Goal: Information Seeking & Learning: Learn about a topic

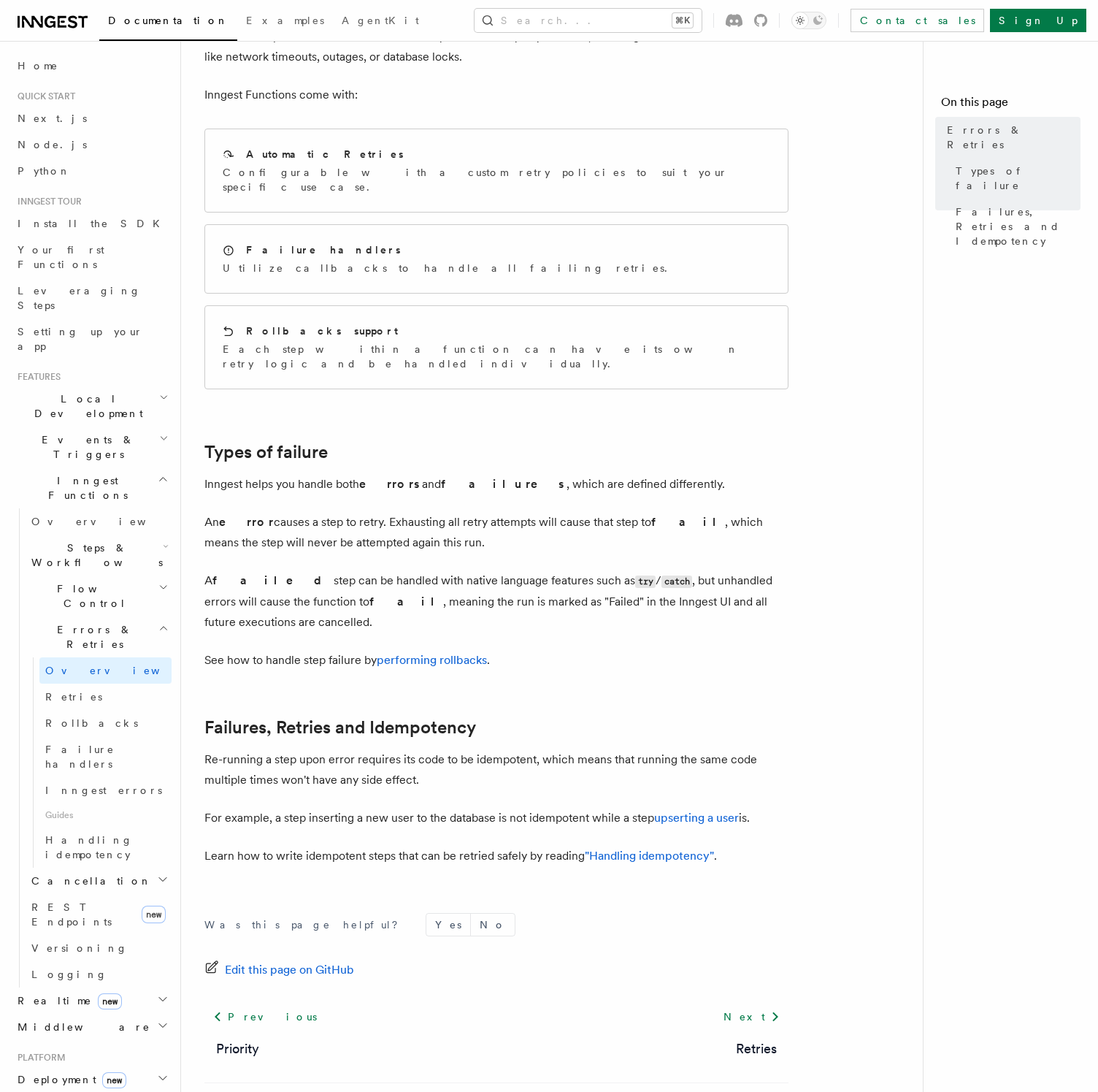
scroll to position [163, 0]
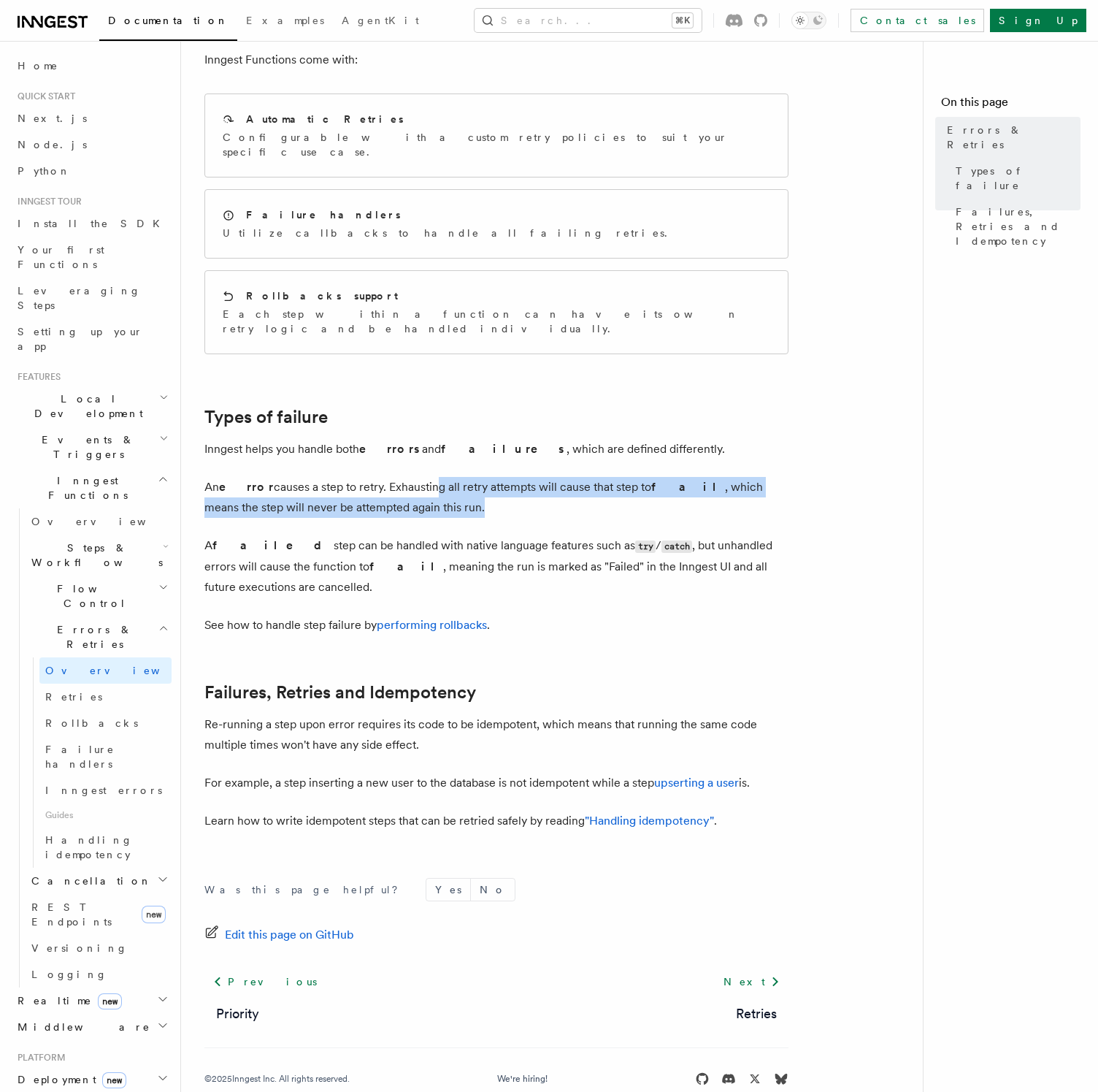
drag, startPoint x: 410, startPoint y: 461, endPoint x: 532, endPoint y: 469, distance: 122.3
click at [532, 477] on p "An error causes a step to retry. Exhausting all retry attempts will cause that …" at bounding box center [496, 497] width 584 height 41
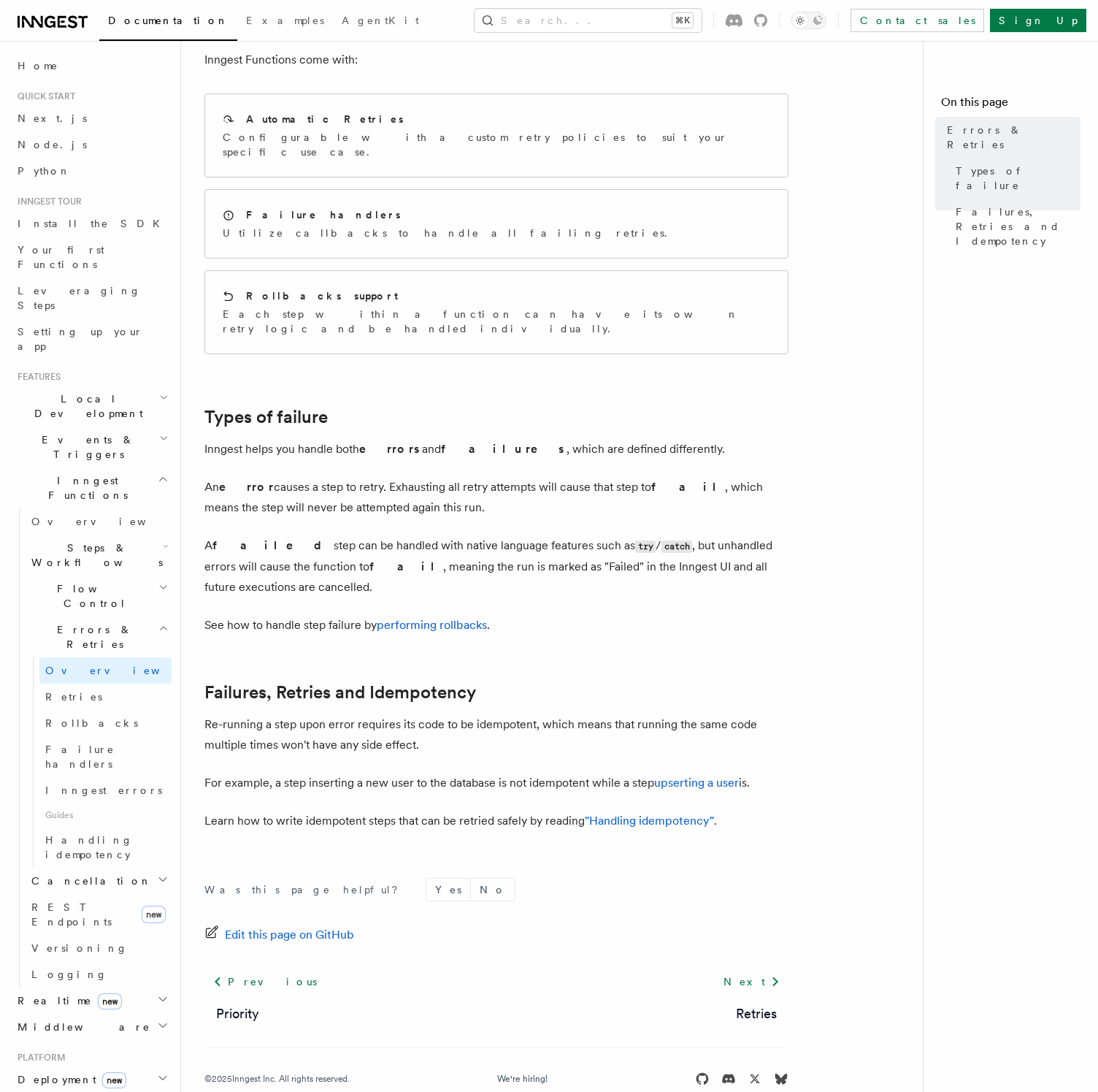
click at [442, 535] on p "A failed step can be handled with native language features such as try / catch …" at bounding box center [496, 566] width 584 height 62
click at [561, 129] on div "Automatic Retries Configurable with a custom retry policies to suit your specif…" at bounding box center [496, 135] width 582 height 83
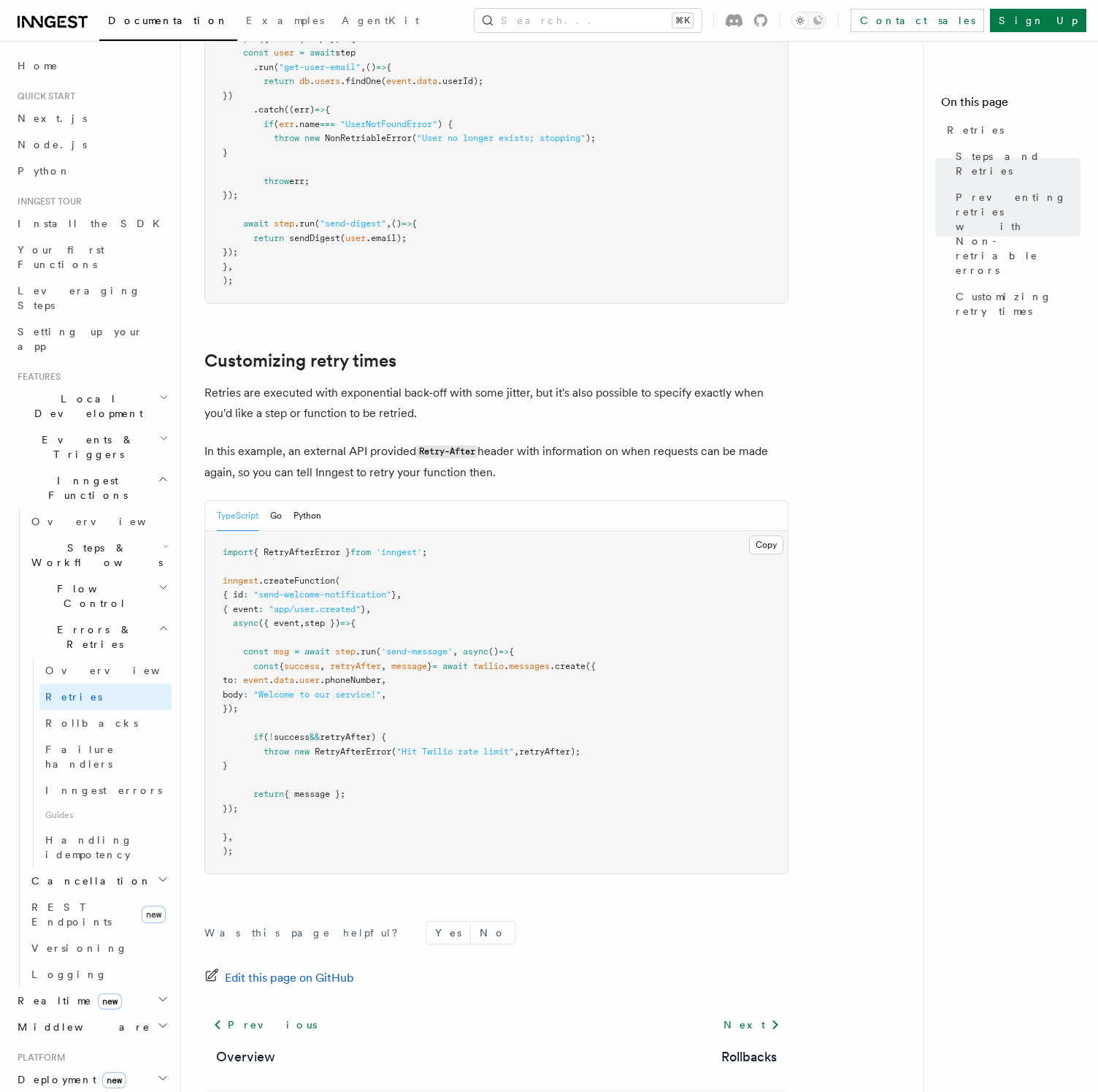
scroll to position [1682, 0]
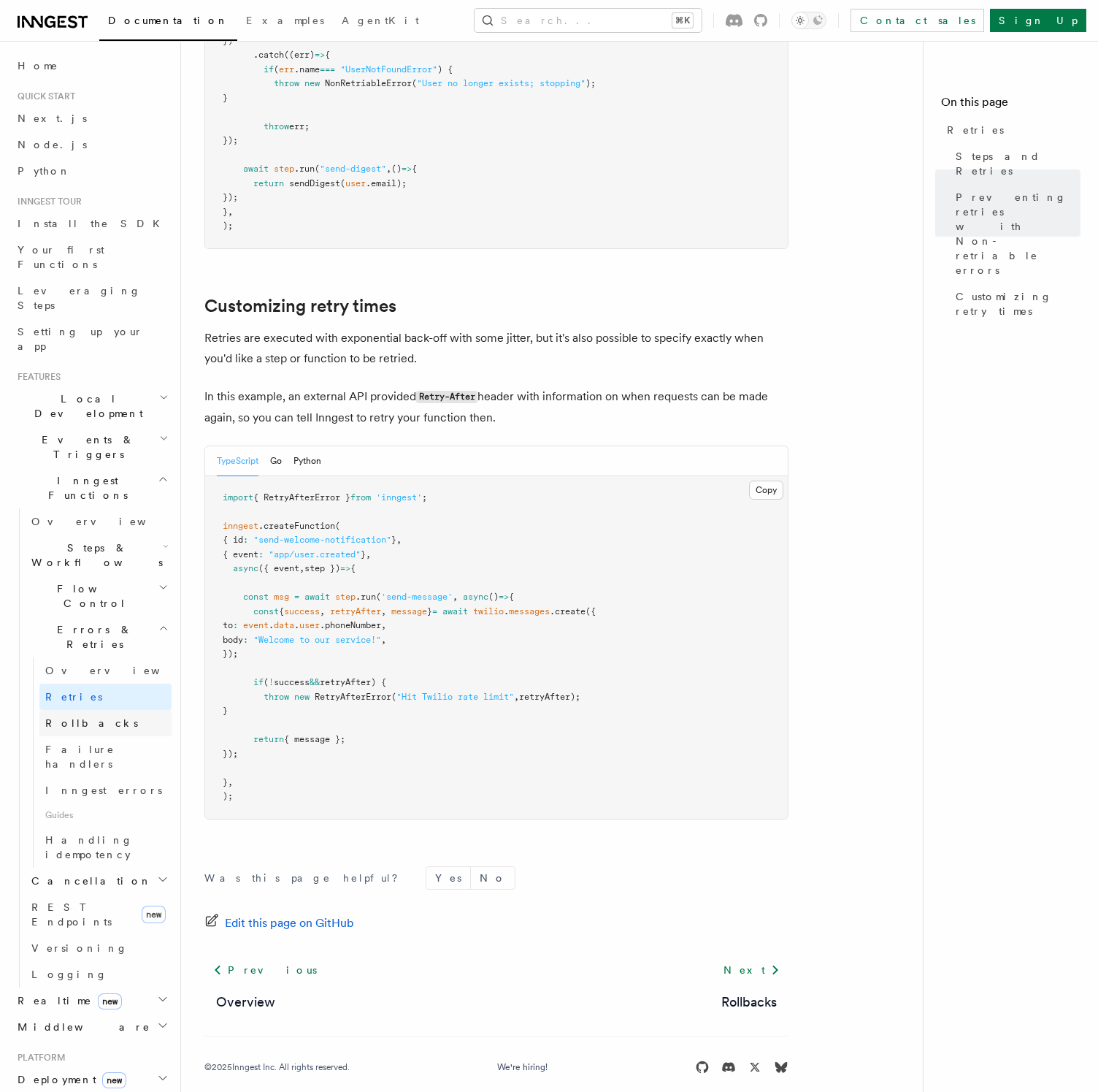
click at [107, 710] on link "Rollbacks" at bounding box center [105, 723] width 132 height 27
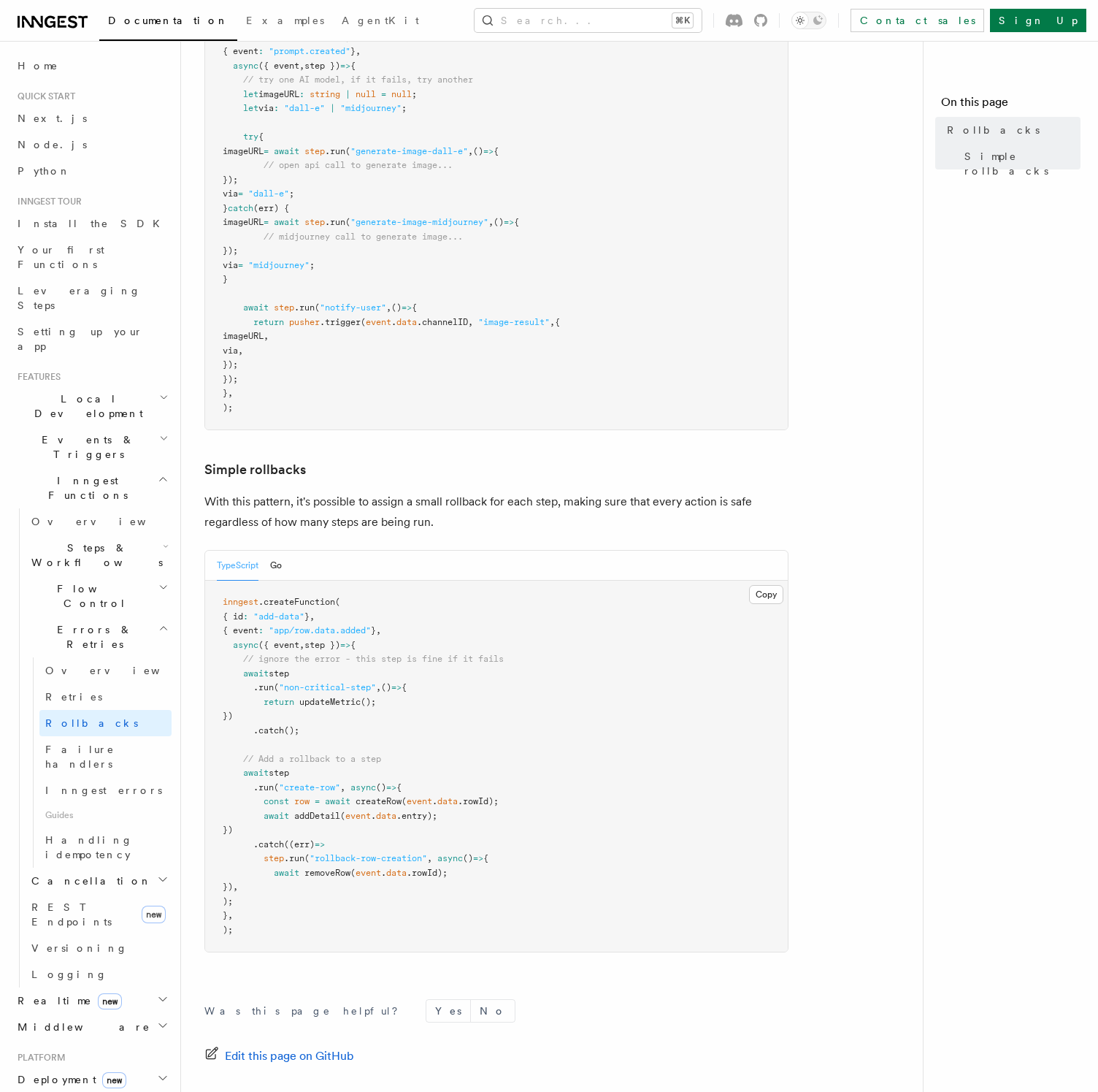
scroll to position [361, 0]
click at [235, 682] on span at bounding box center [238, 686] width 31 height 10
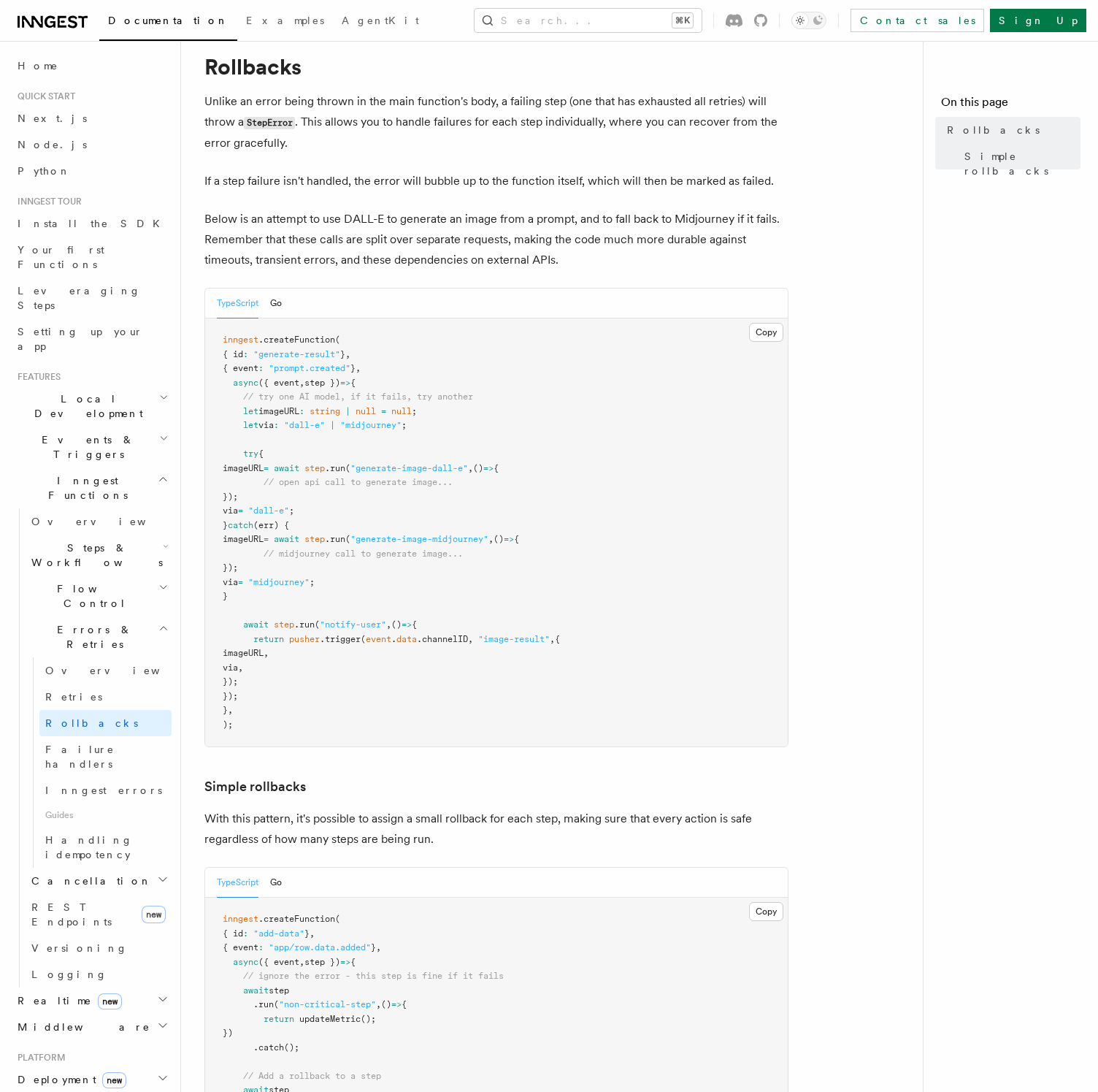
scroll to position [11, 0]
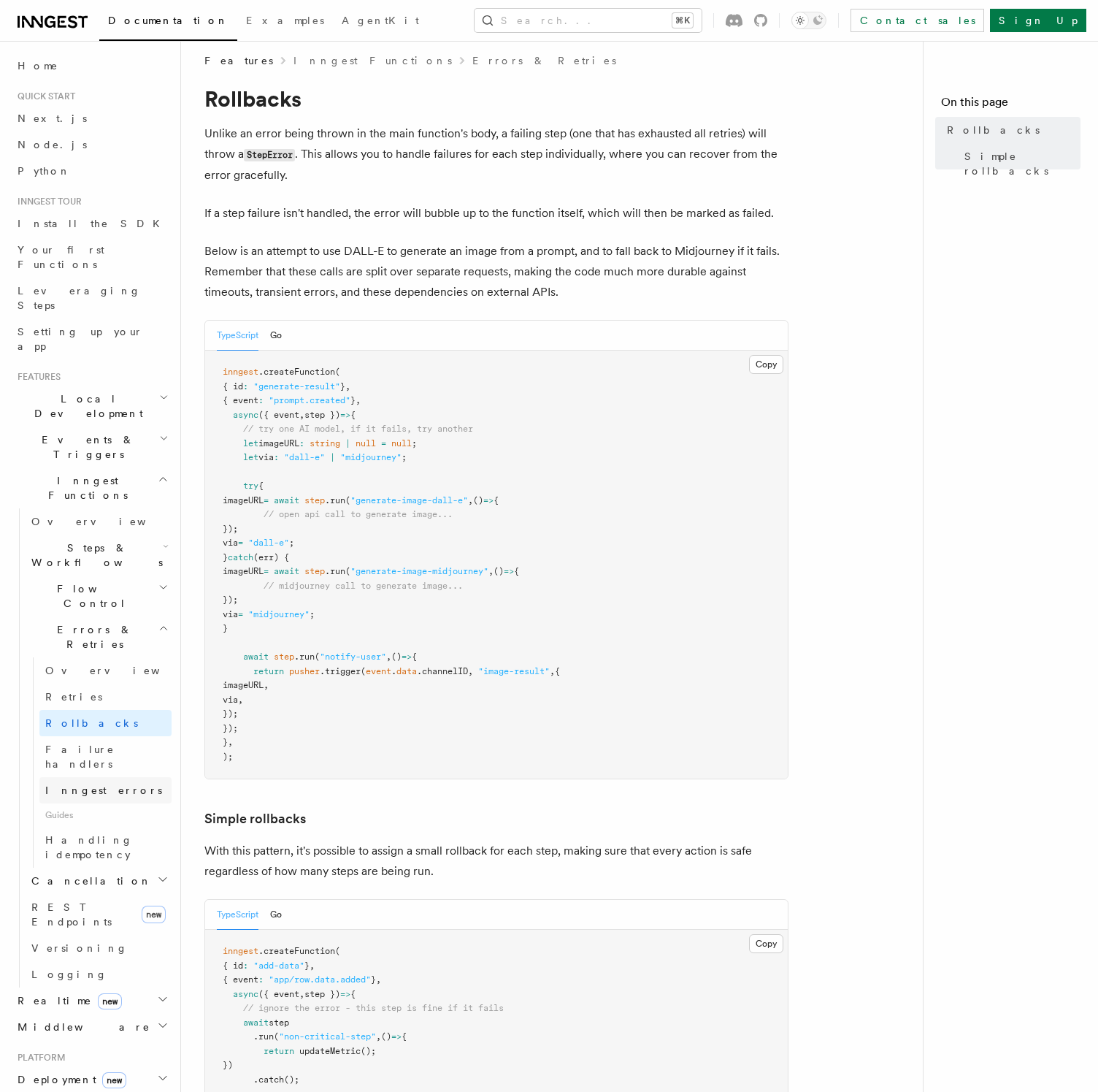
click at [119, 777] on link "Inngest errors" at bounding box center [105, 790] width 132 height 27
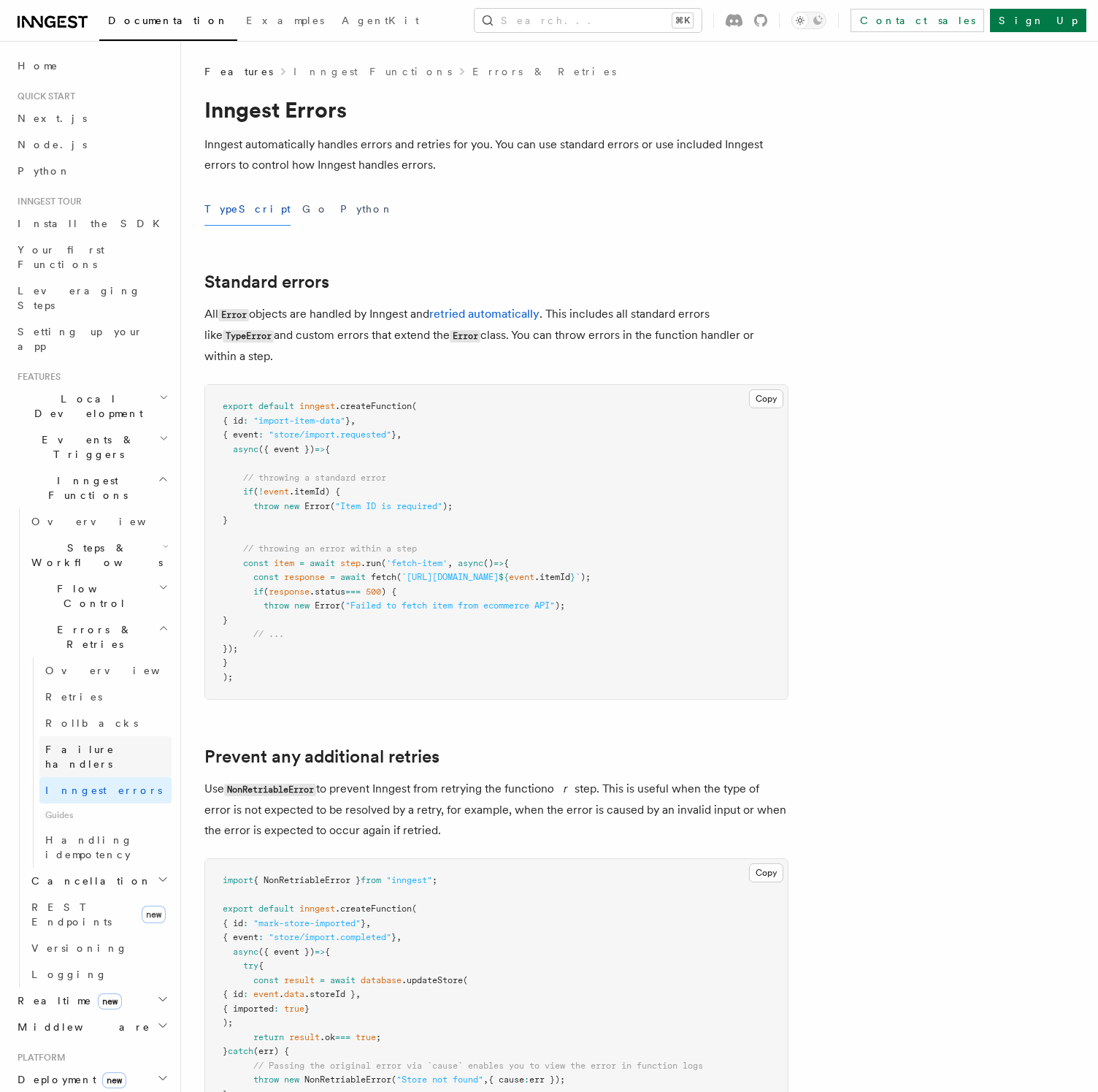
click at [119, 736] on link "Failure handlers" at bounding box center [105, 756] width 132 height 41
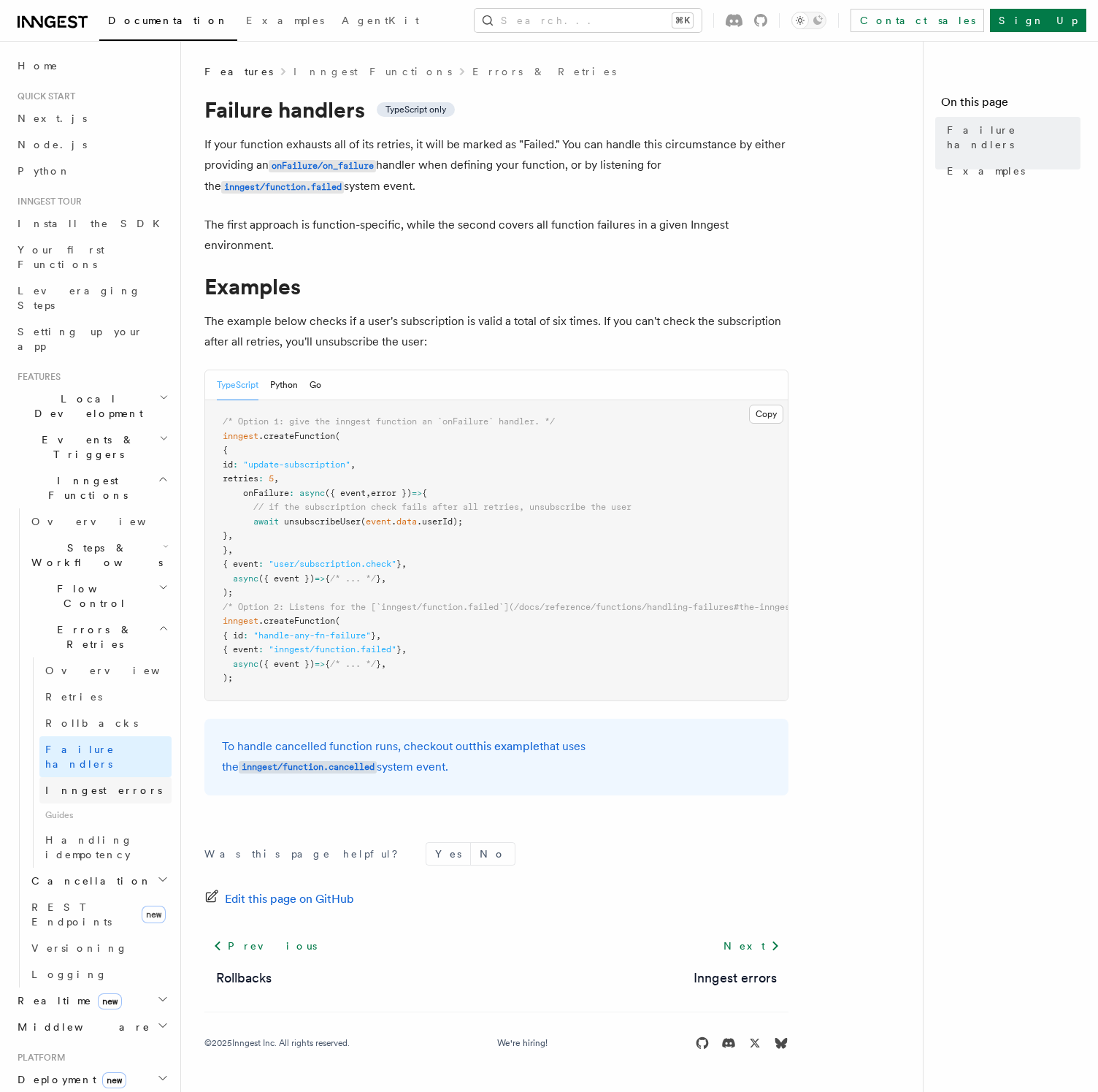
click at [109, 777] on link "Inngest errors" at bounding box center [105, 790] width 132 height 27
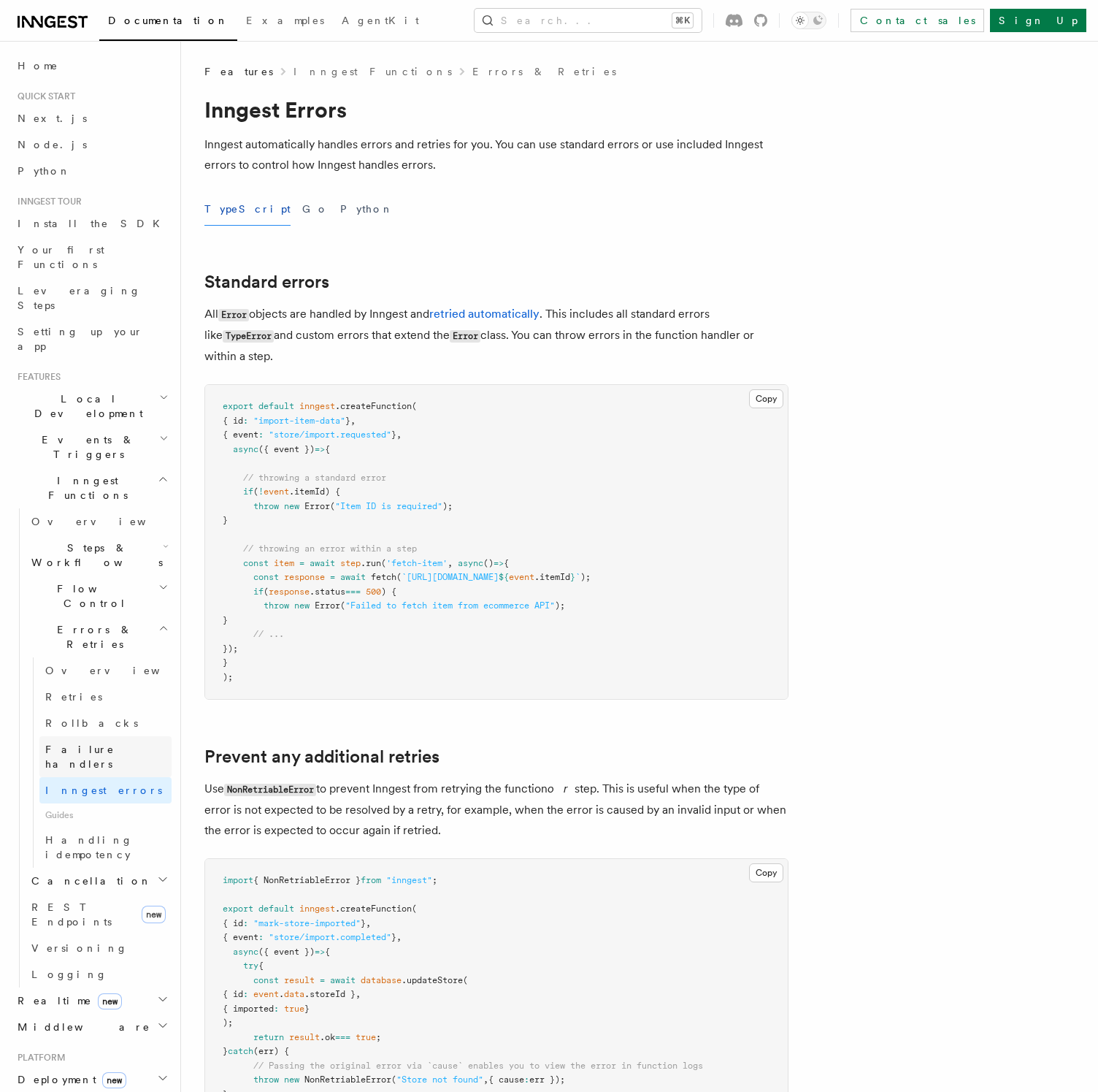
click at [111, 744] on span "Failure handlers" at bounding box center [80, 756] width 69 height 27
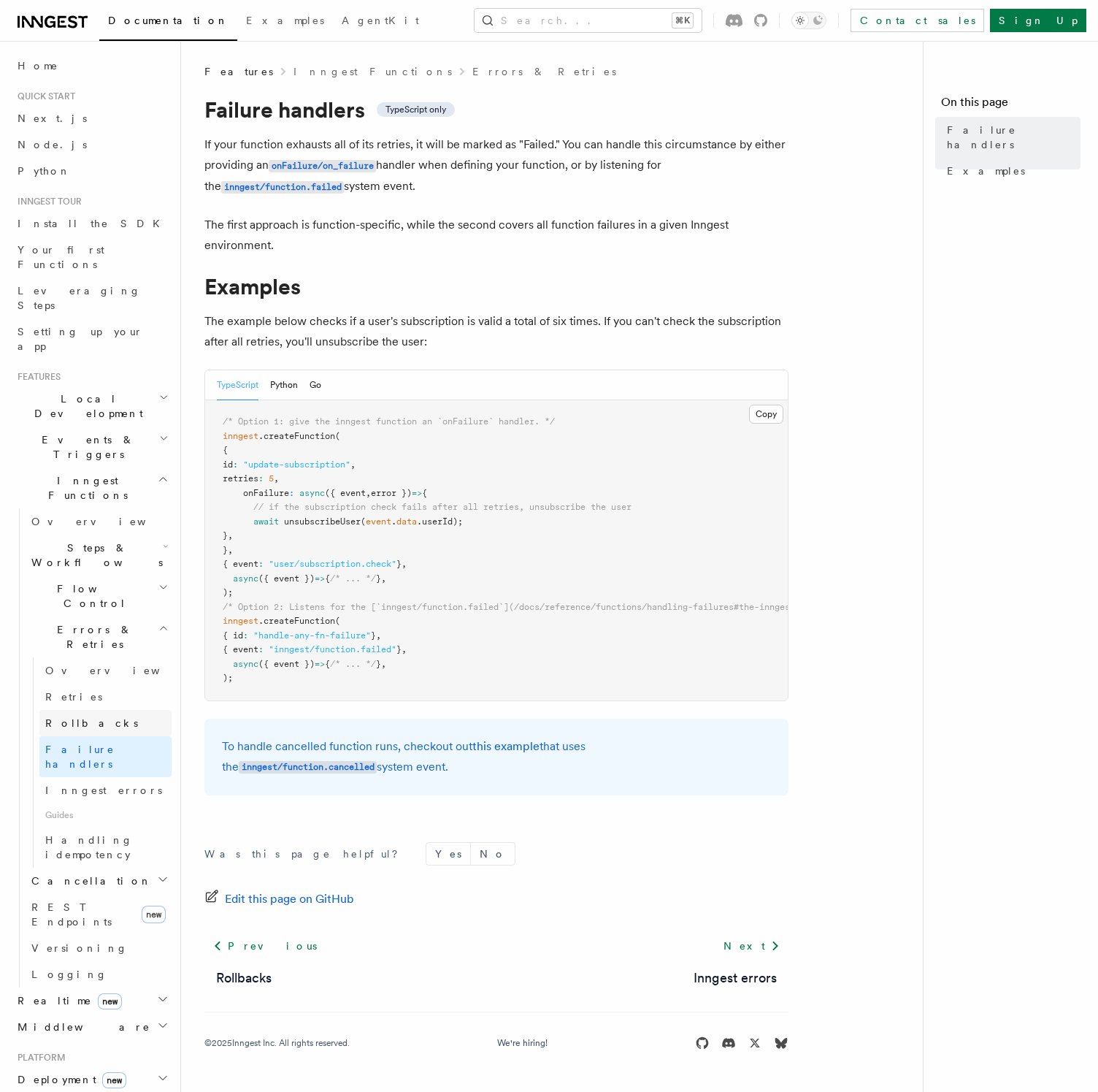
click at [137, 710] on link "Rollbacks" at bounding box center [105, 723] width 132 height 27
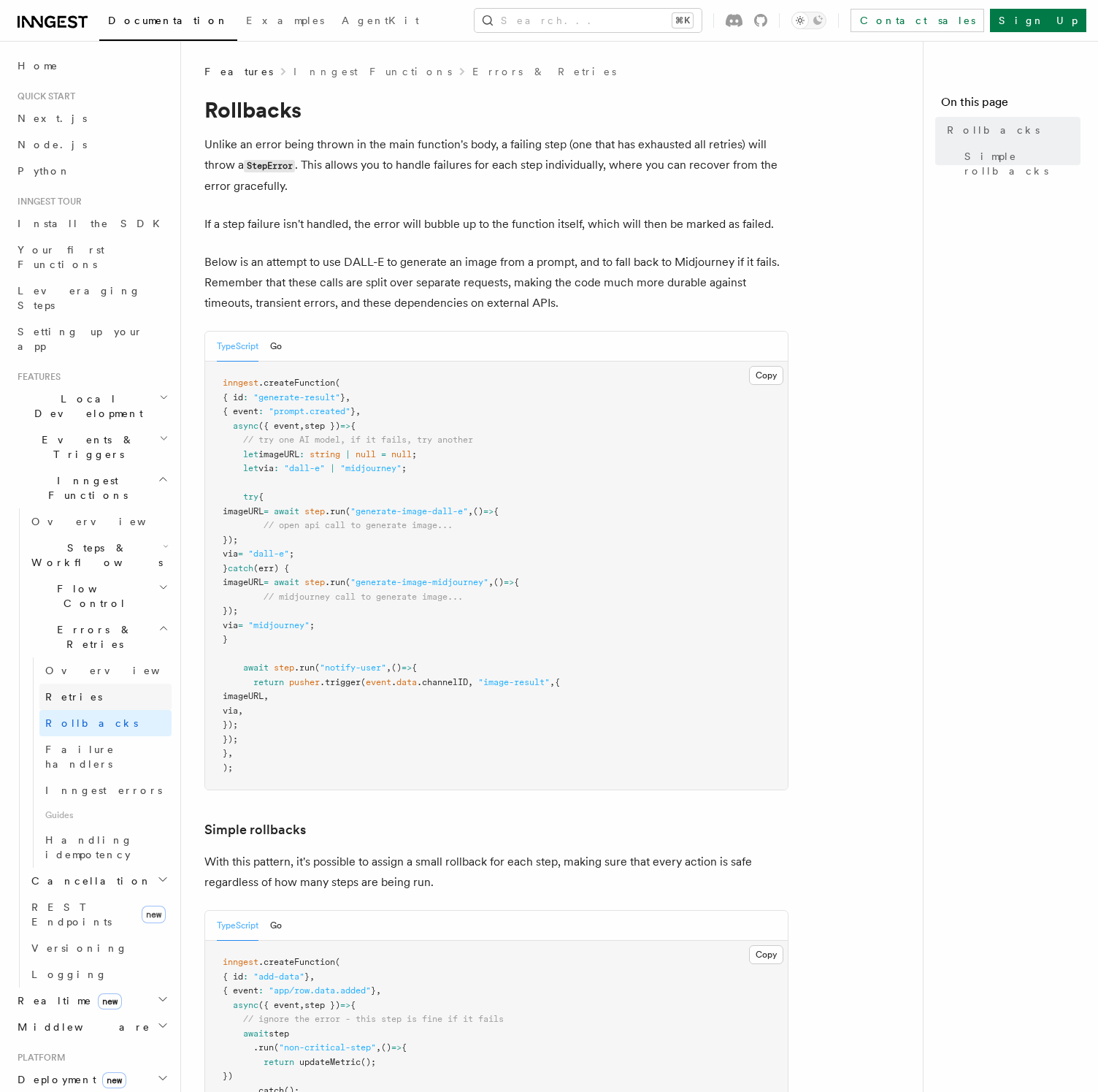
click at [121, 684] on link "Retries" at bounding box center [105, 697] width 132 height 27
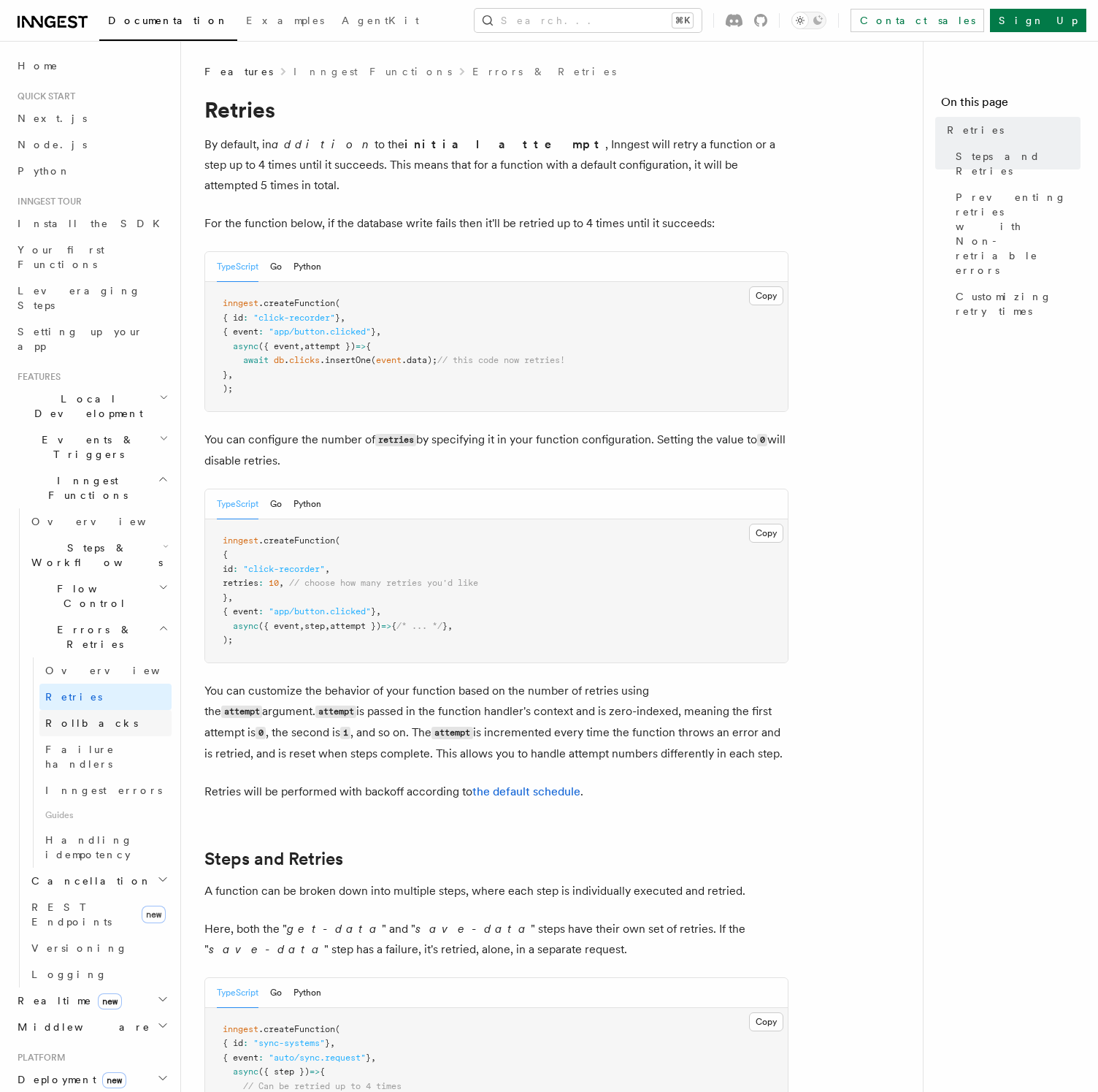
click at [115, 710] on link "Rollbacks" at bounding box center [105, 723] width 132 height 27
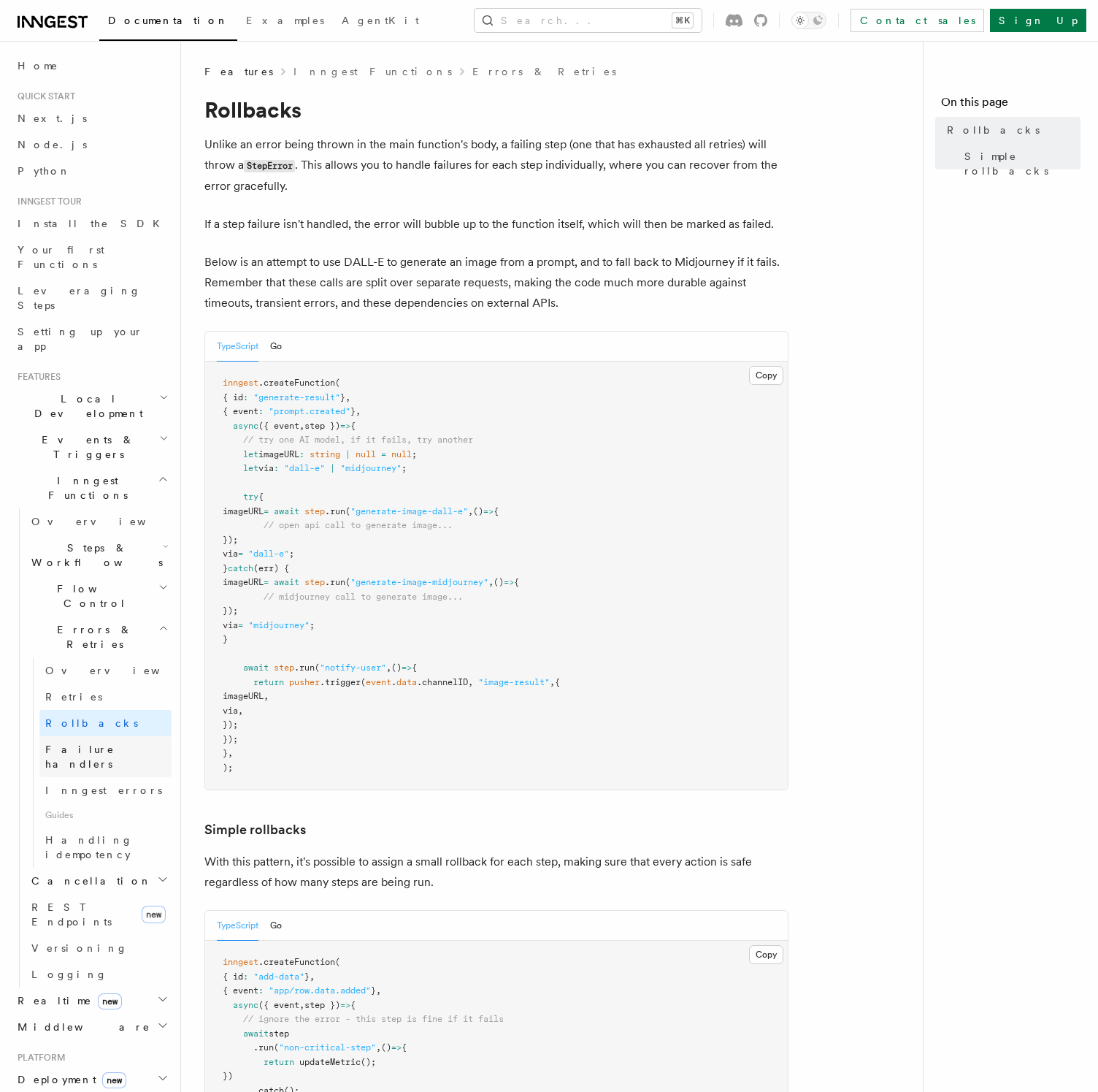
click at [56, 736] on link "Failure handlers" at bounding box center [105, 756] width 132 height 41
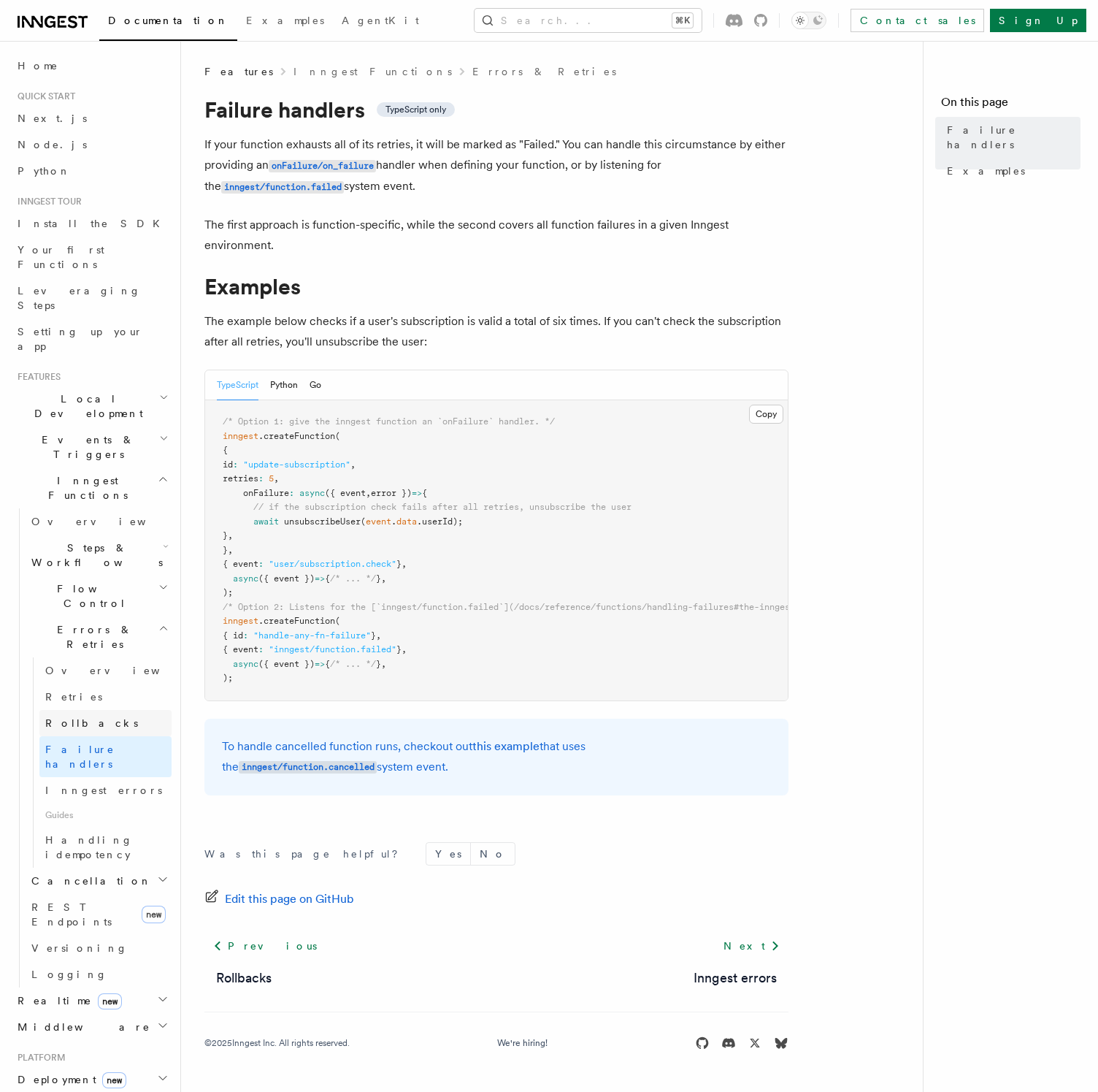
click at [83, 717] on span "Rollbacks" at bounding box center [91, 723] width 93 height 12
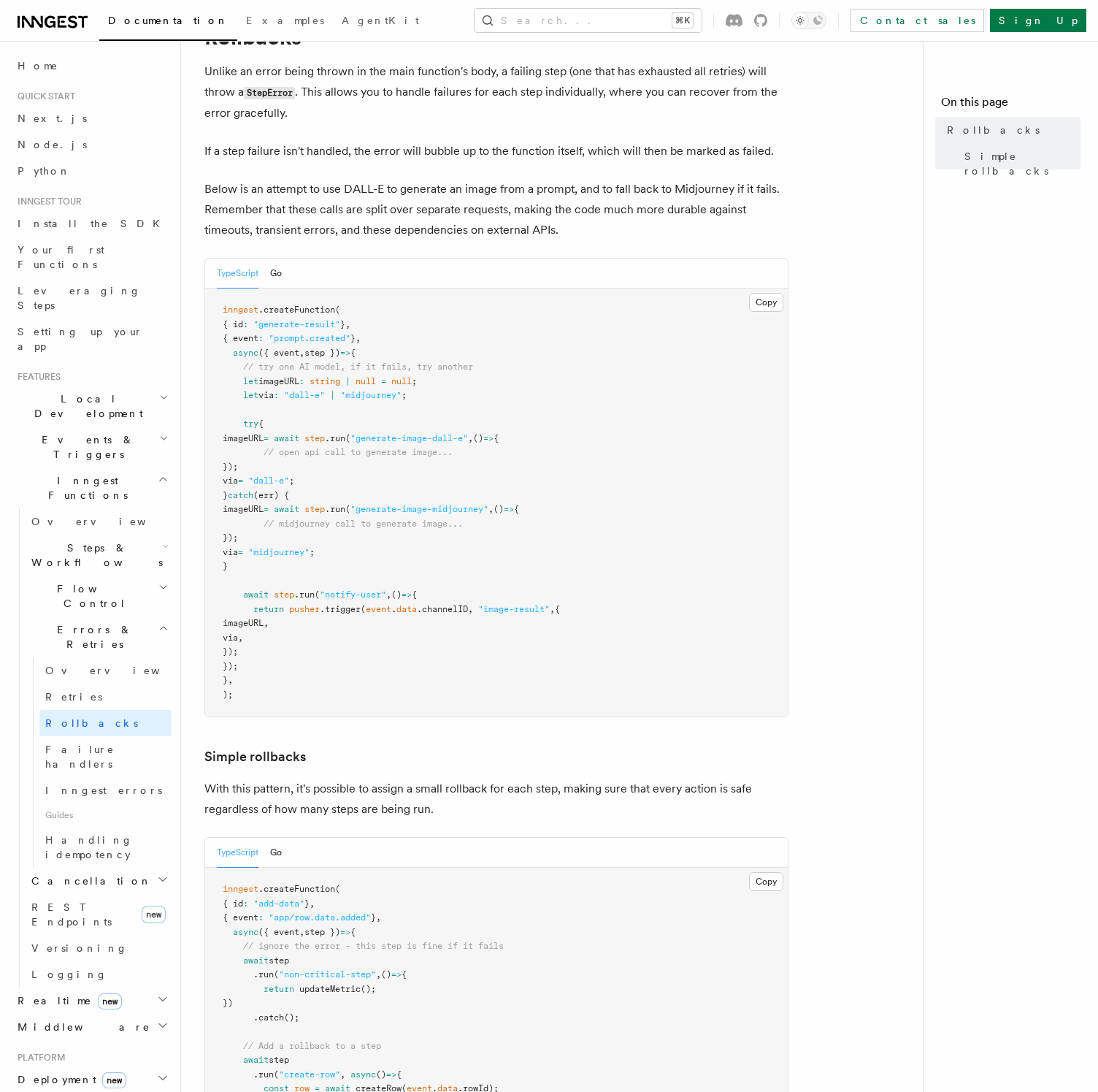
scroll to position [67, 0]
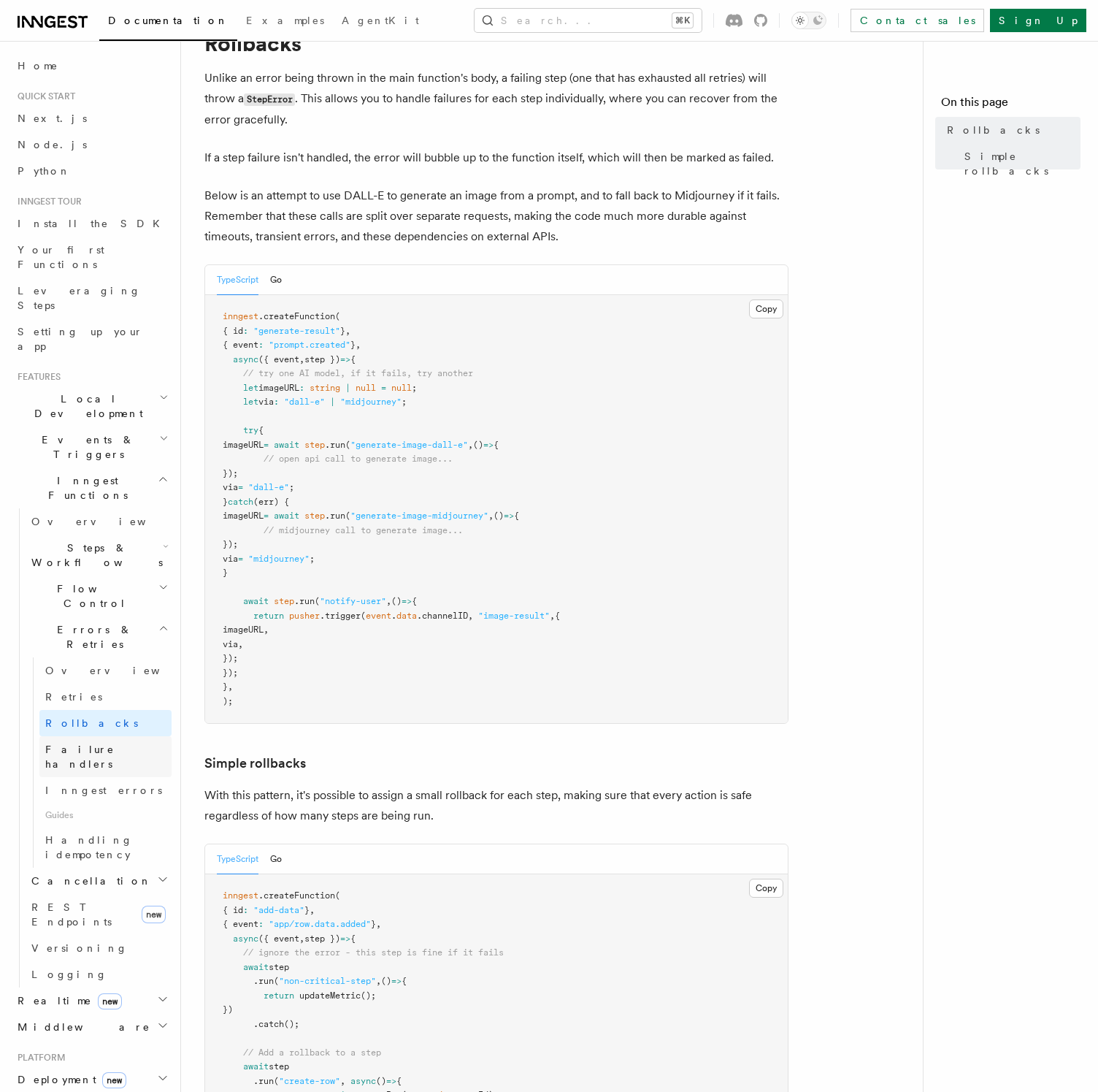
click at [78, 744] on span "Failure handlers" at bounding box center [80, 756] width 69 height 27
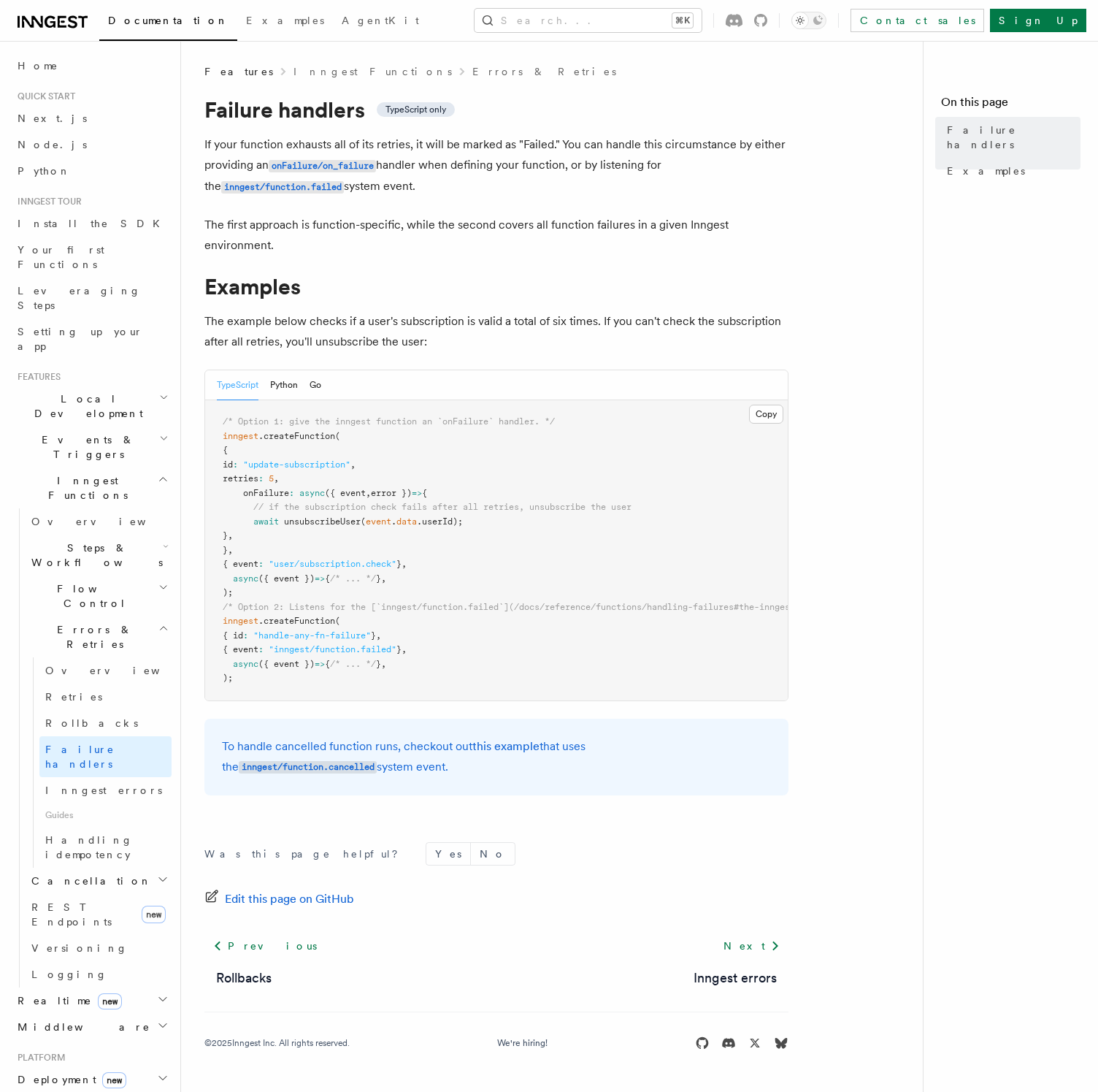
click at [610, 211] on article "Features Inngest Functions Errors & Retries Failure handlers TypeScript only If…" at bounding box center [557, 575] width 707 height 1021
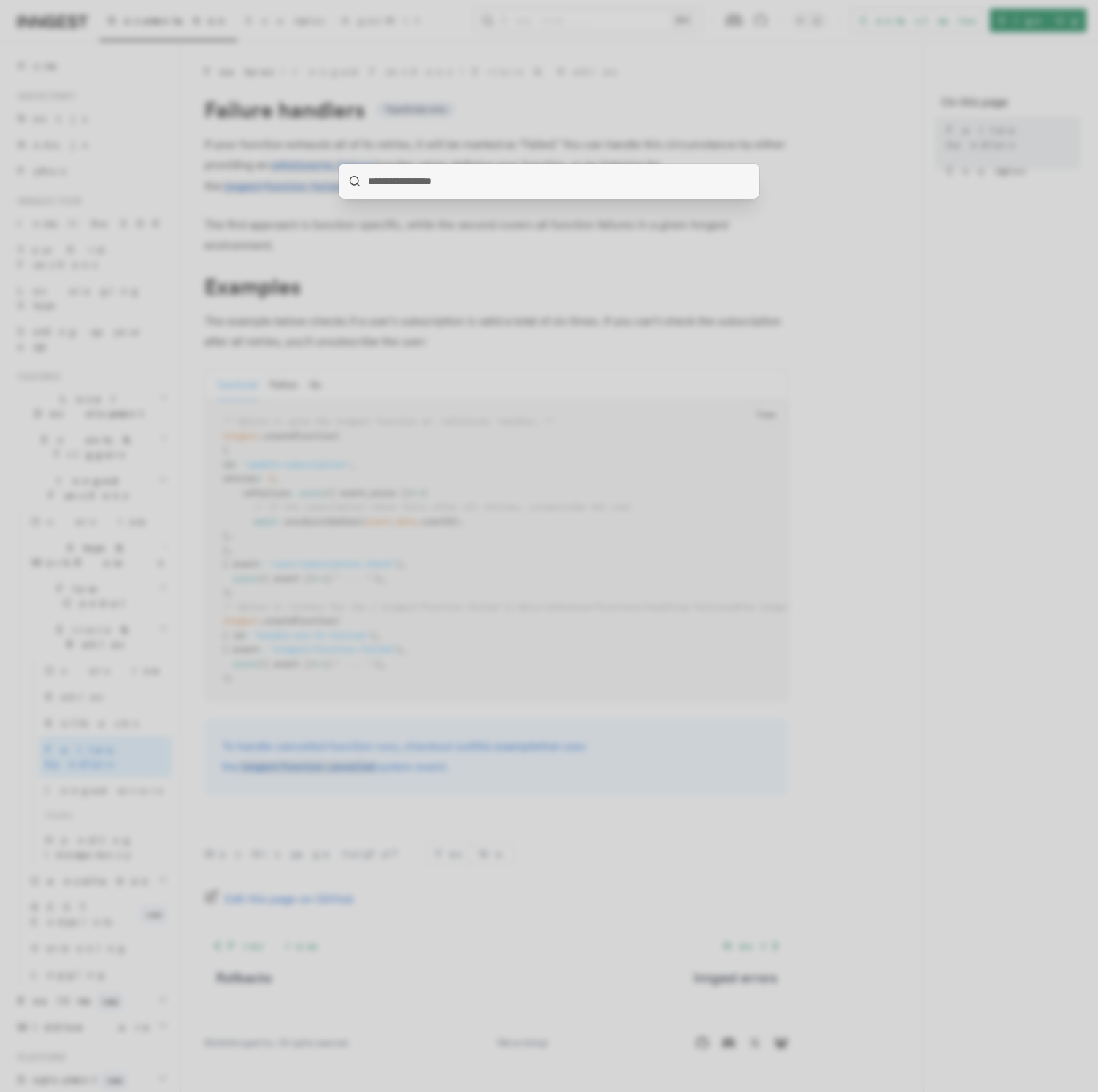
type input "**********"
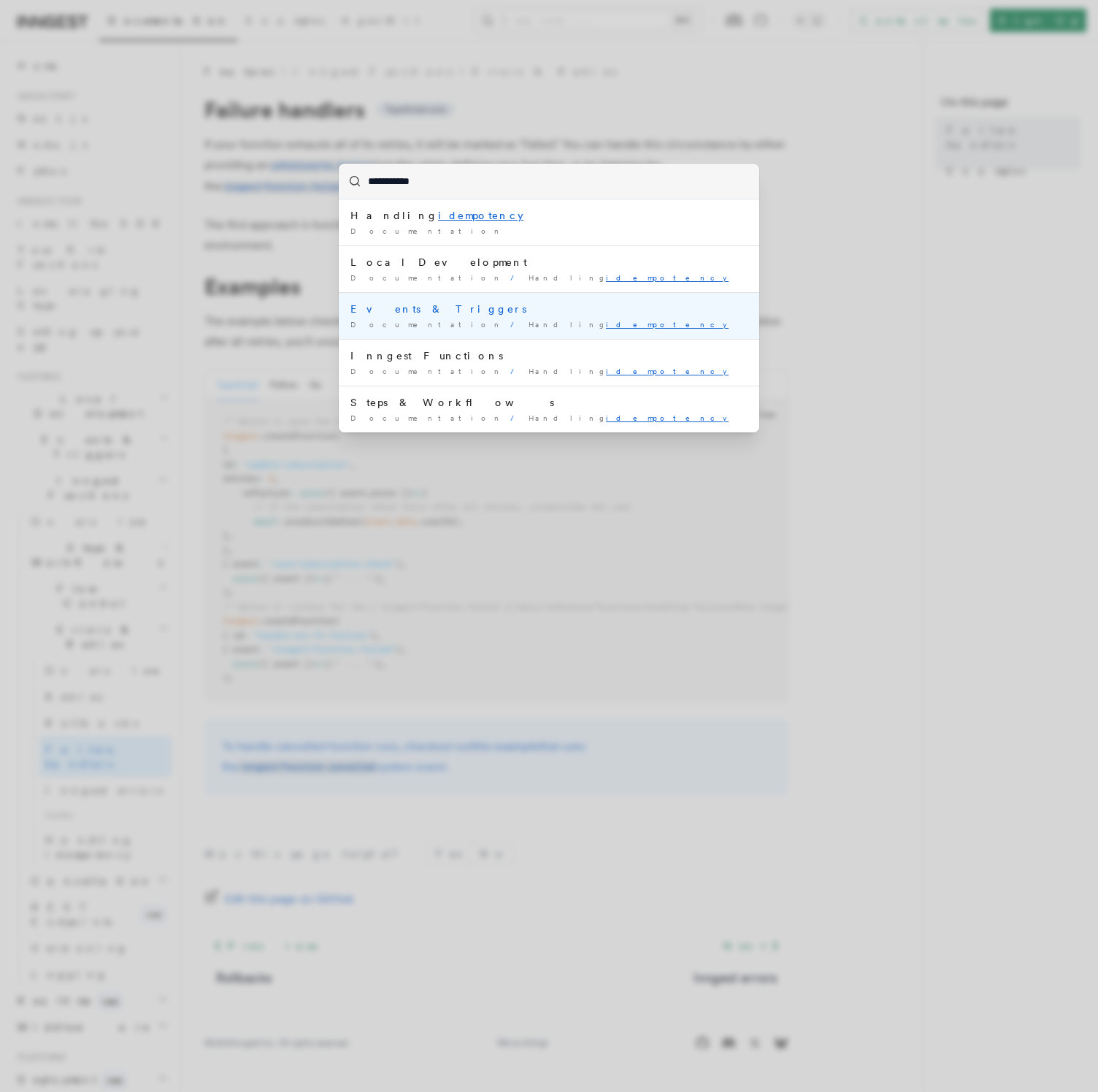
click at [553, 322] on div "Documentation / Handling idempotency /" at bounding box center [549, 325] width 397 height 11
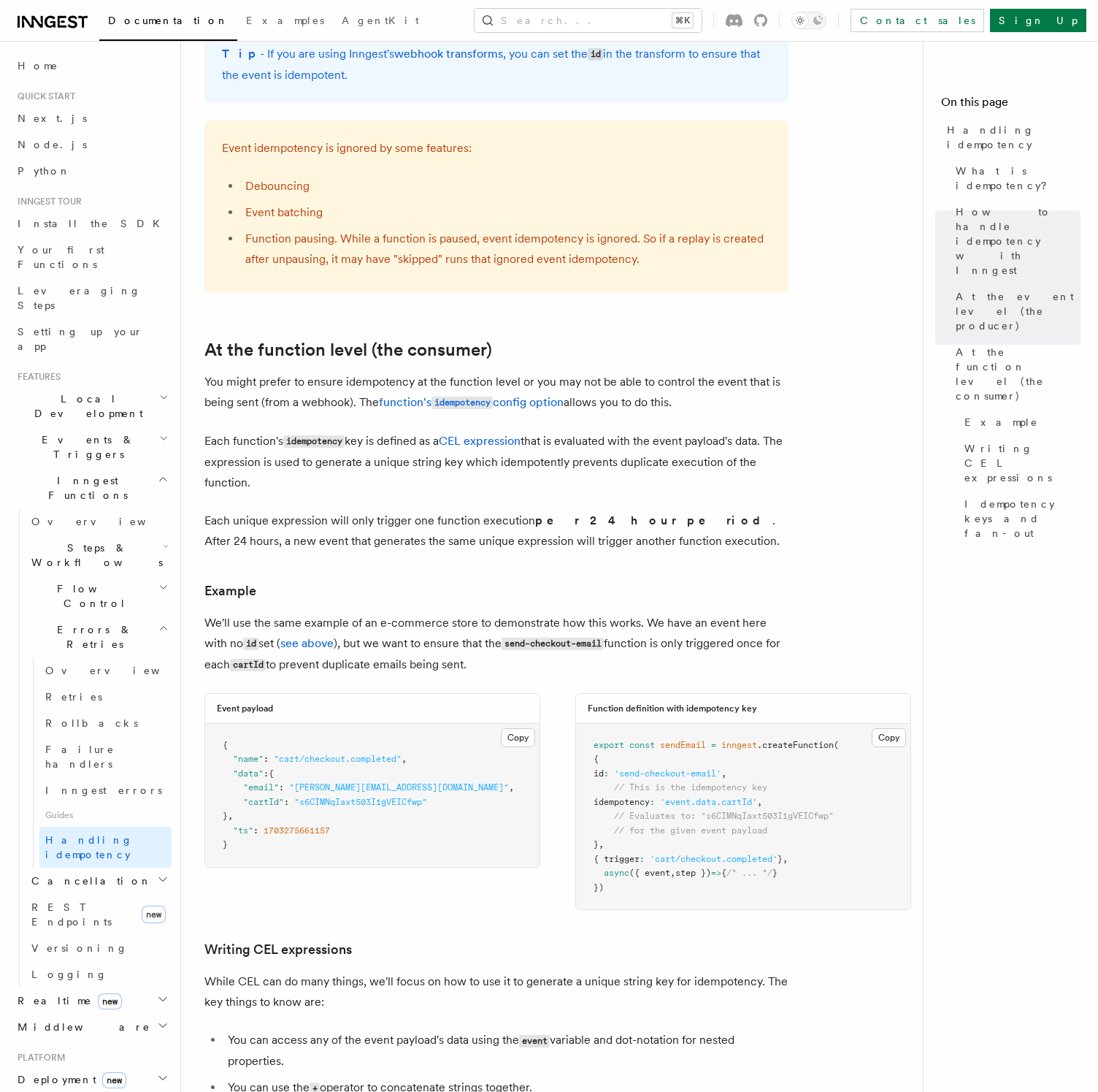
scroll to position [1437, 0]
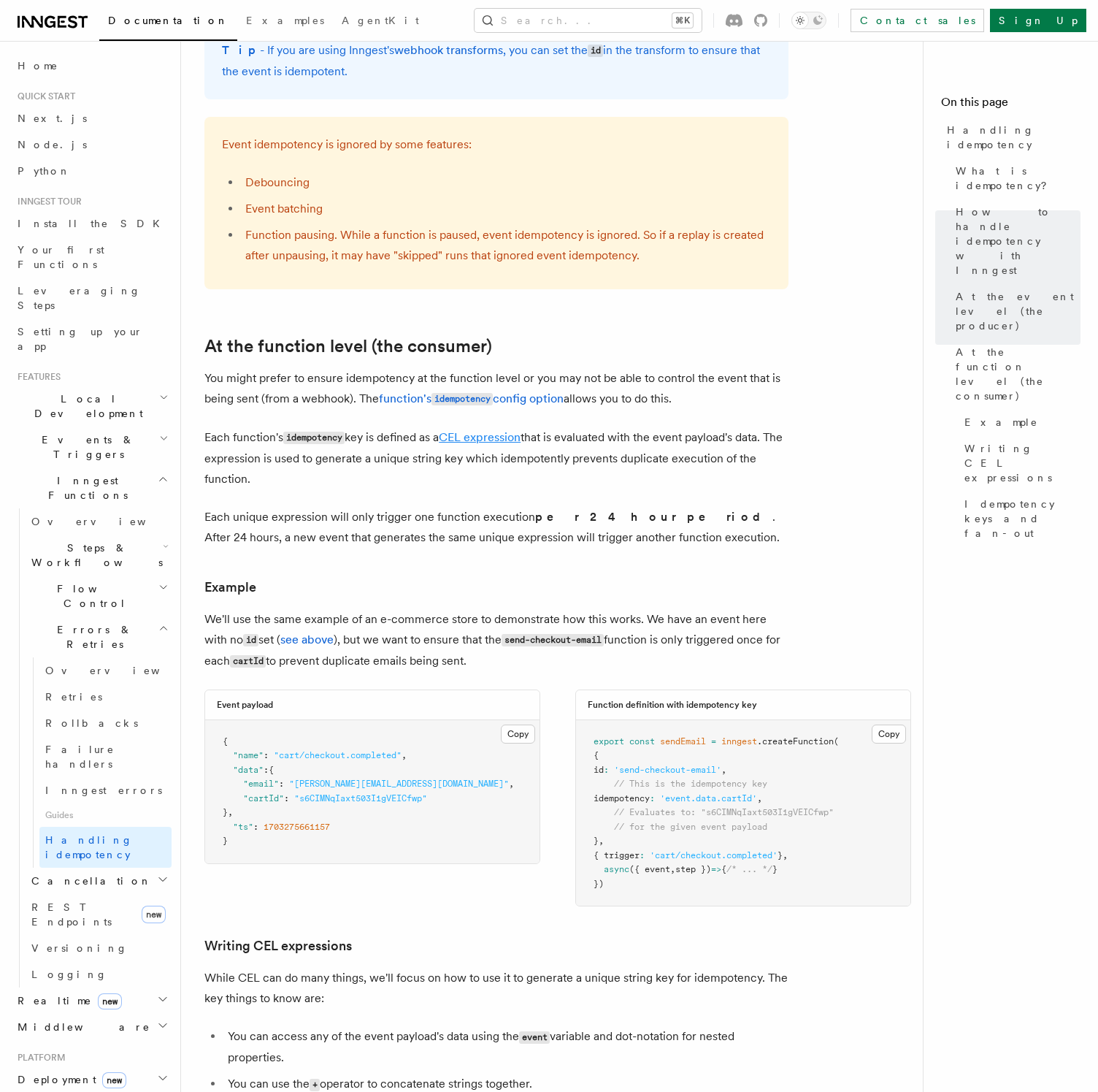
click at [480, 431] on link "CEL expression" at bounding box center [480, 437] width 82 height 14
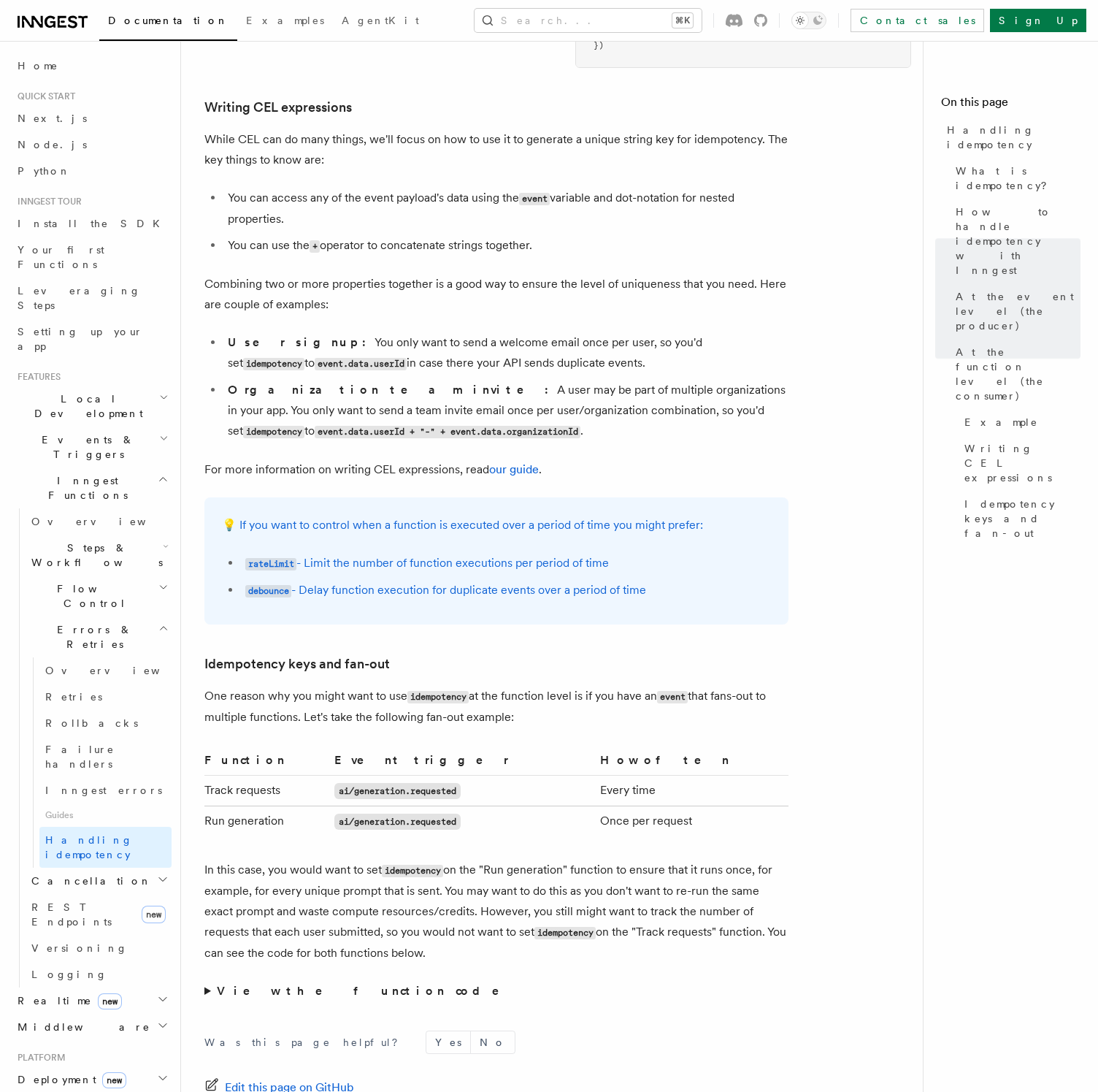
scroll to position [2334, 0]
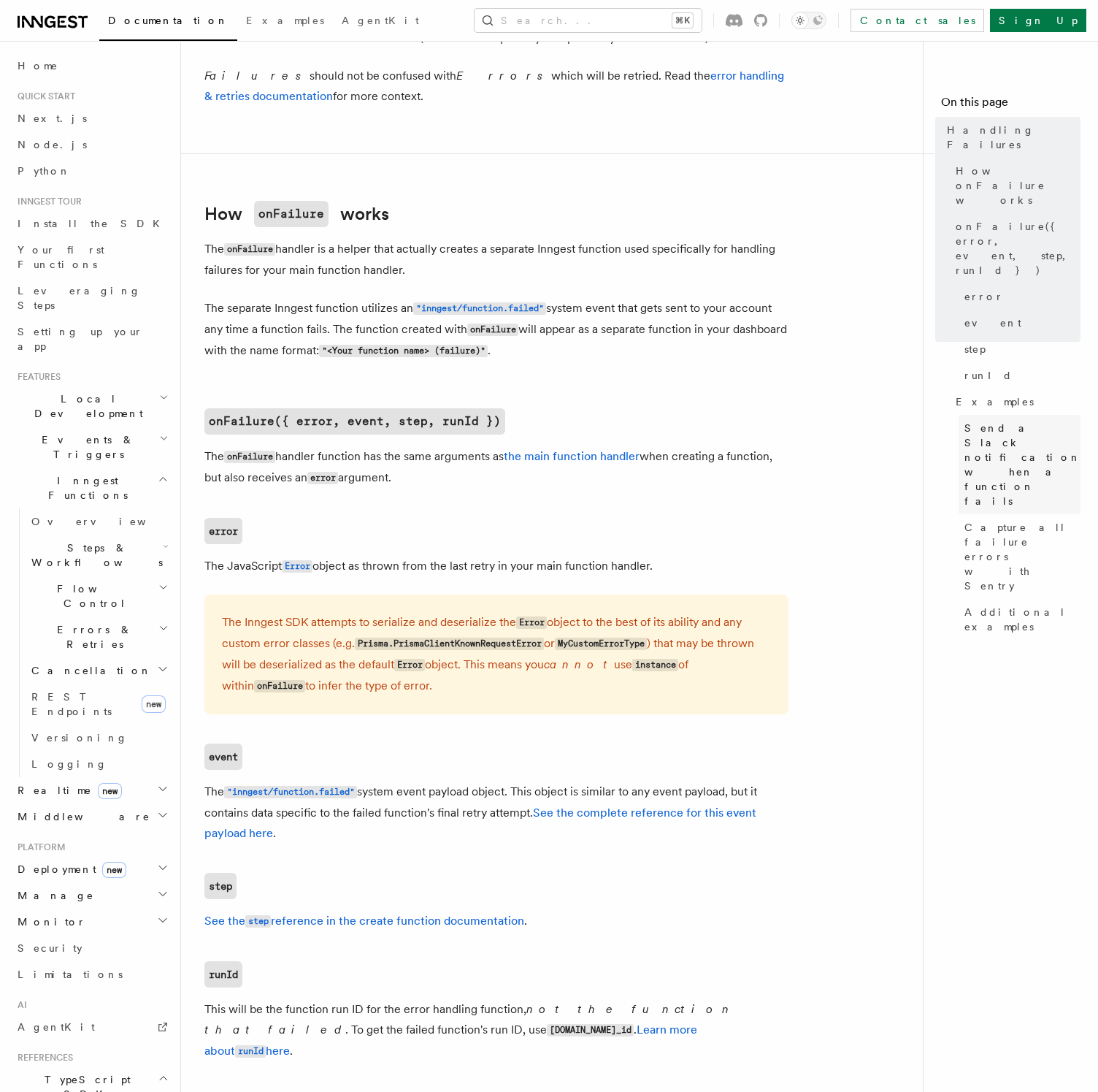
scroll to position [569, 0]
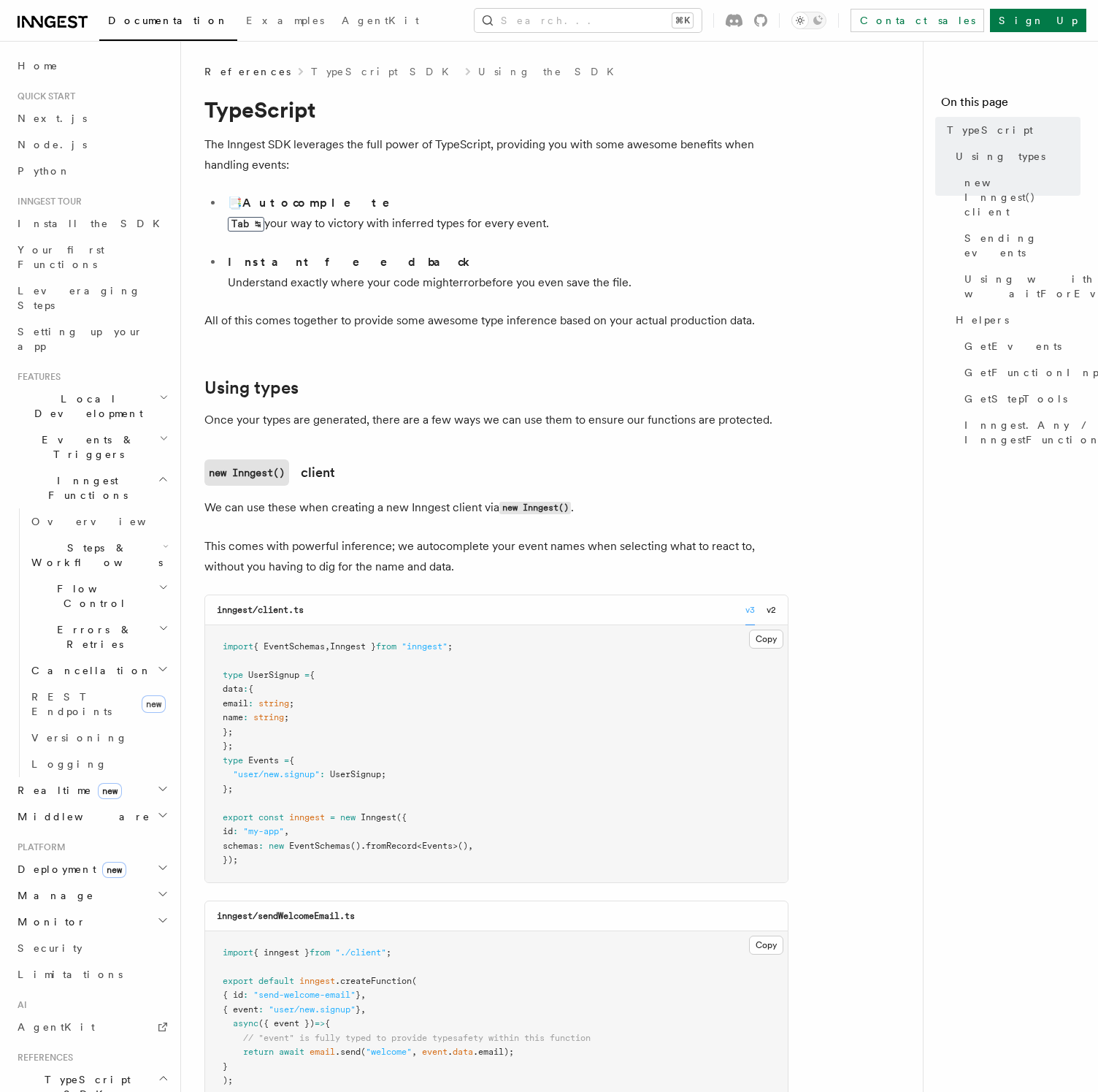
scroll to position [685, 0]
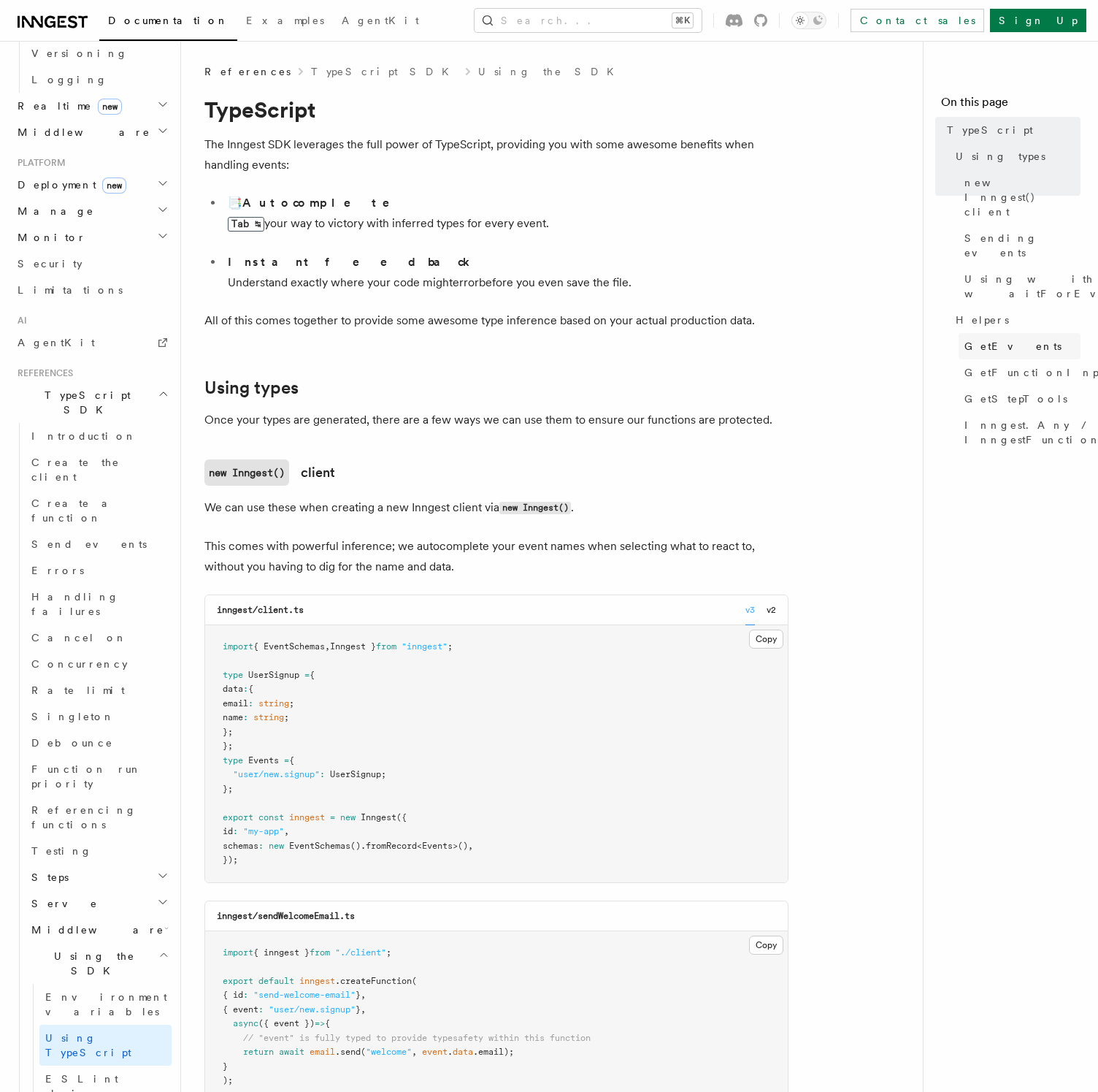
click at [1011, 333] on link "GetEvents" at bounding box center [1020, 346] width 122 height 27
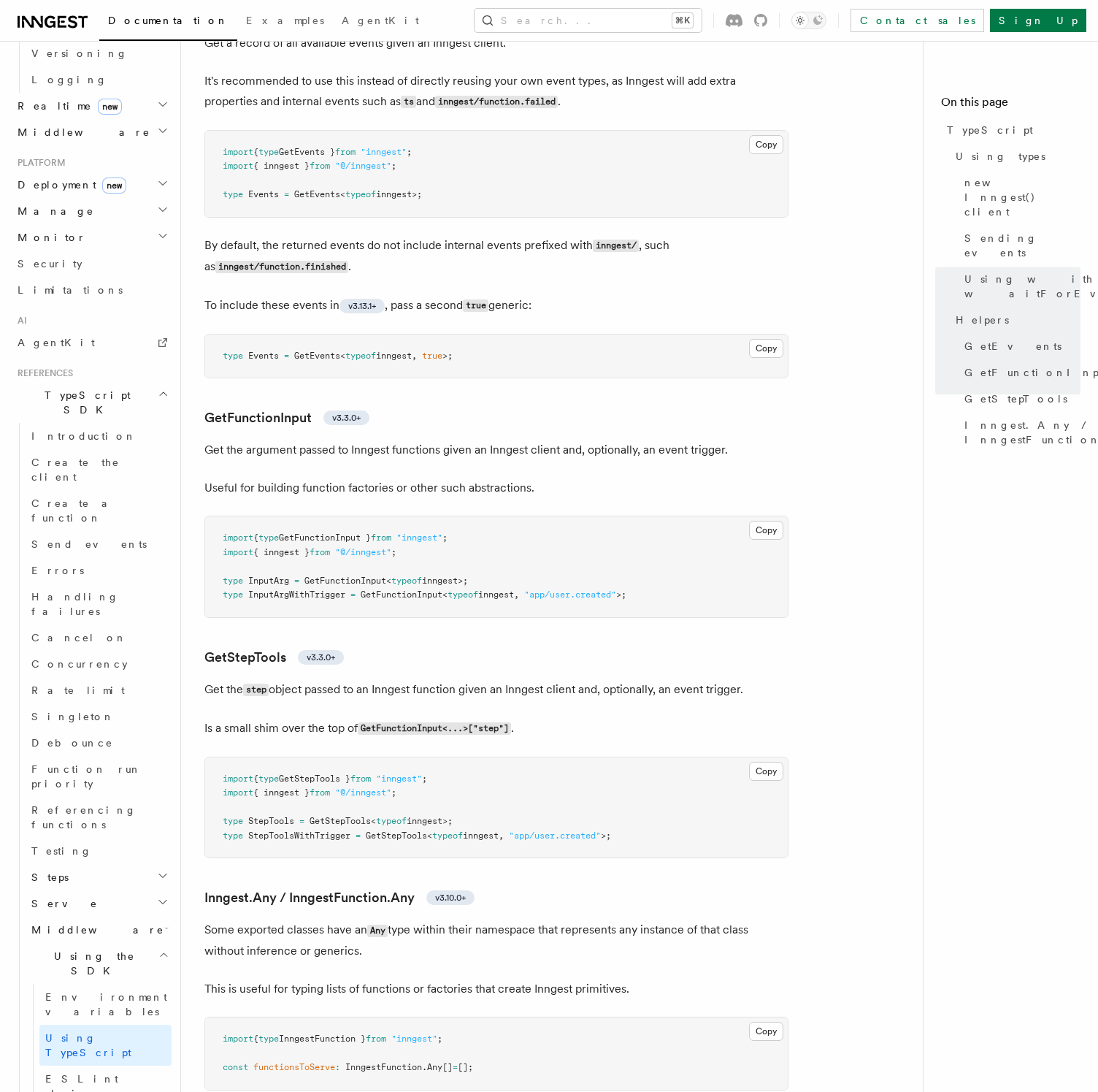
scroll to position [2798, 0]
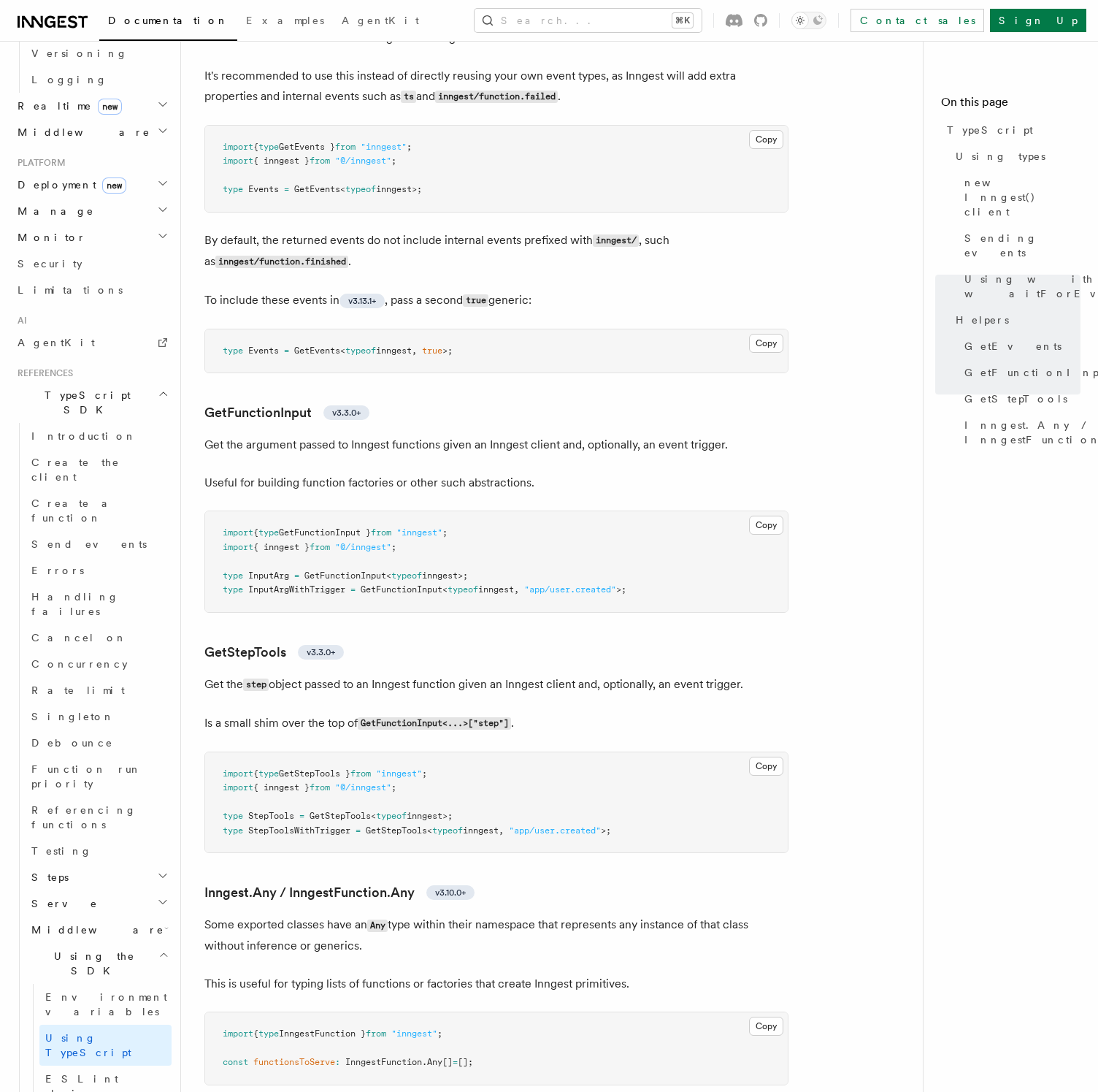
click at [401, 595] on span "GetFunctionInput" at bounding box center [401, 589] width 82 height 10
copy span "GetFunctionInput"
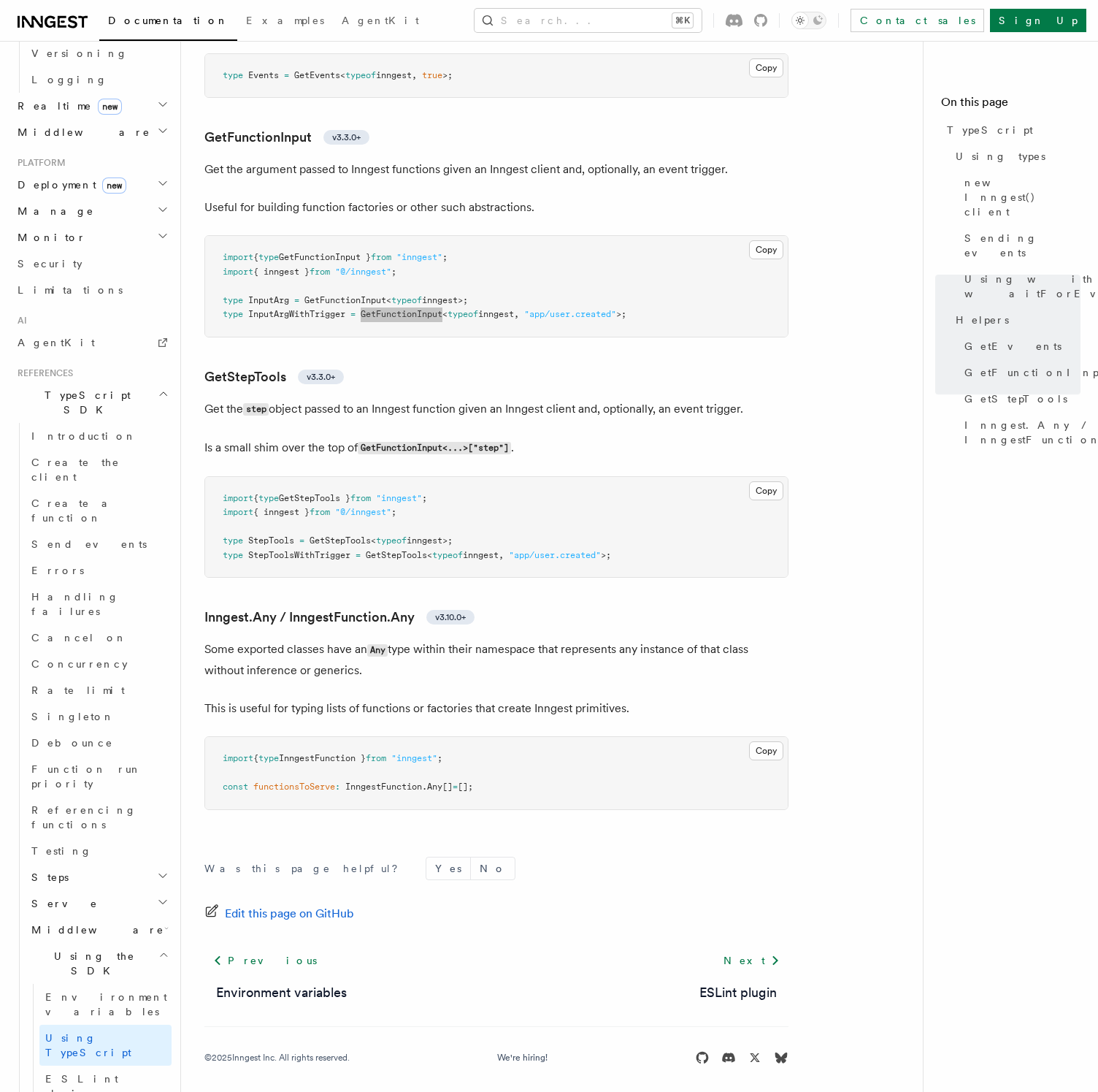
scroll to position [3085, 0]
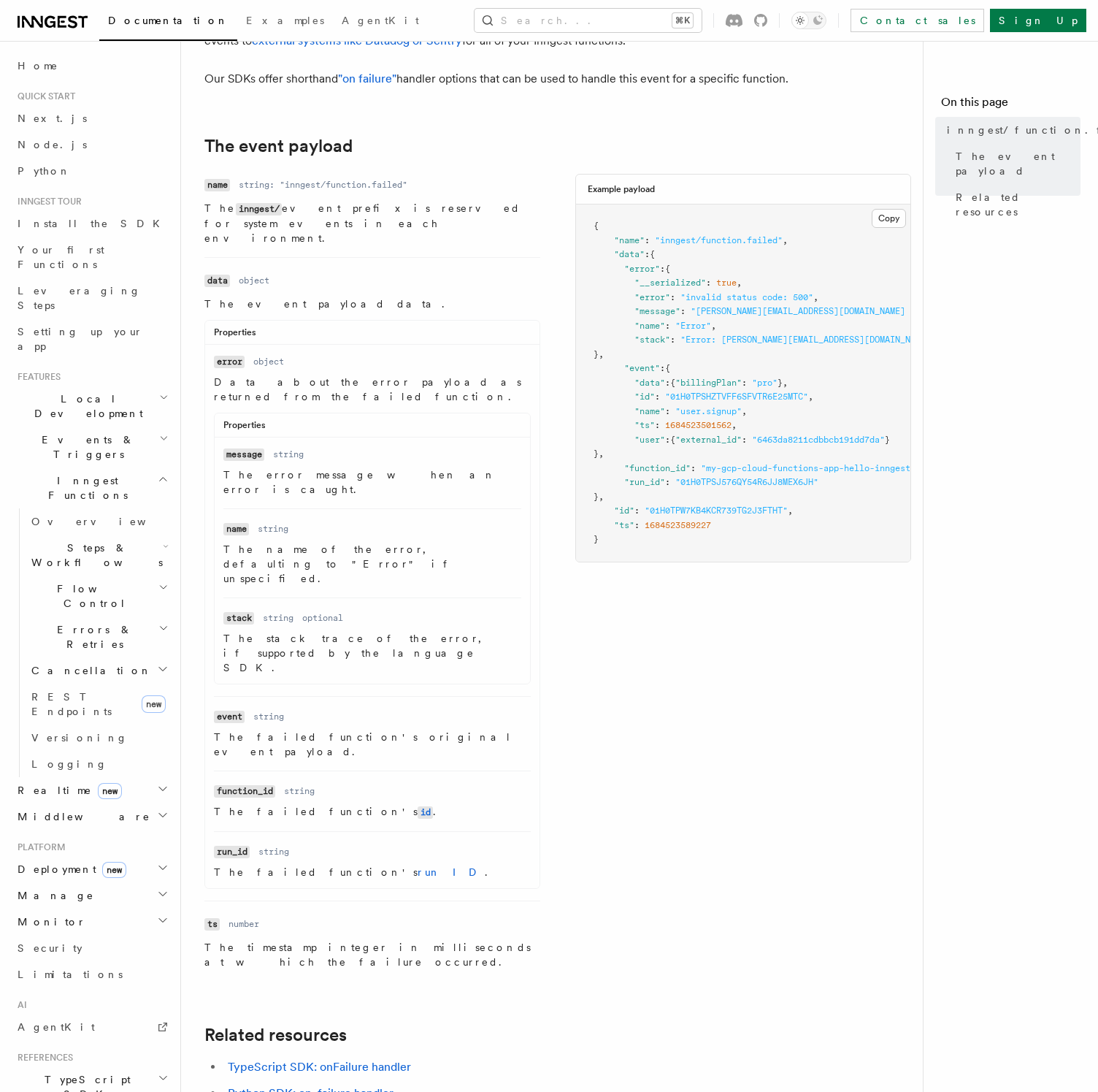
scroll to position [167, 0]
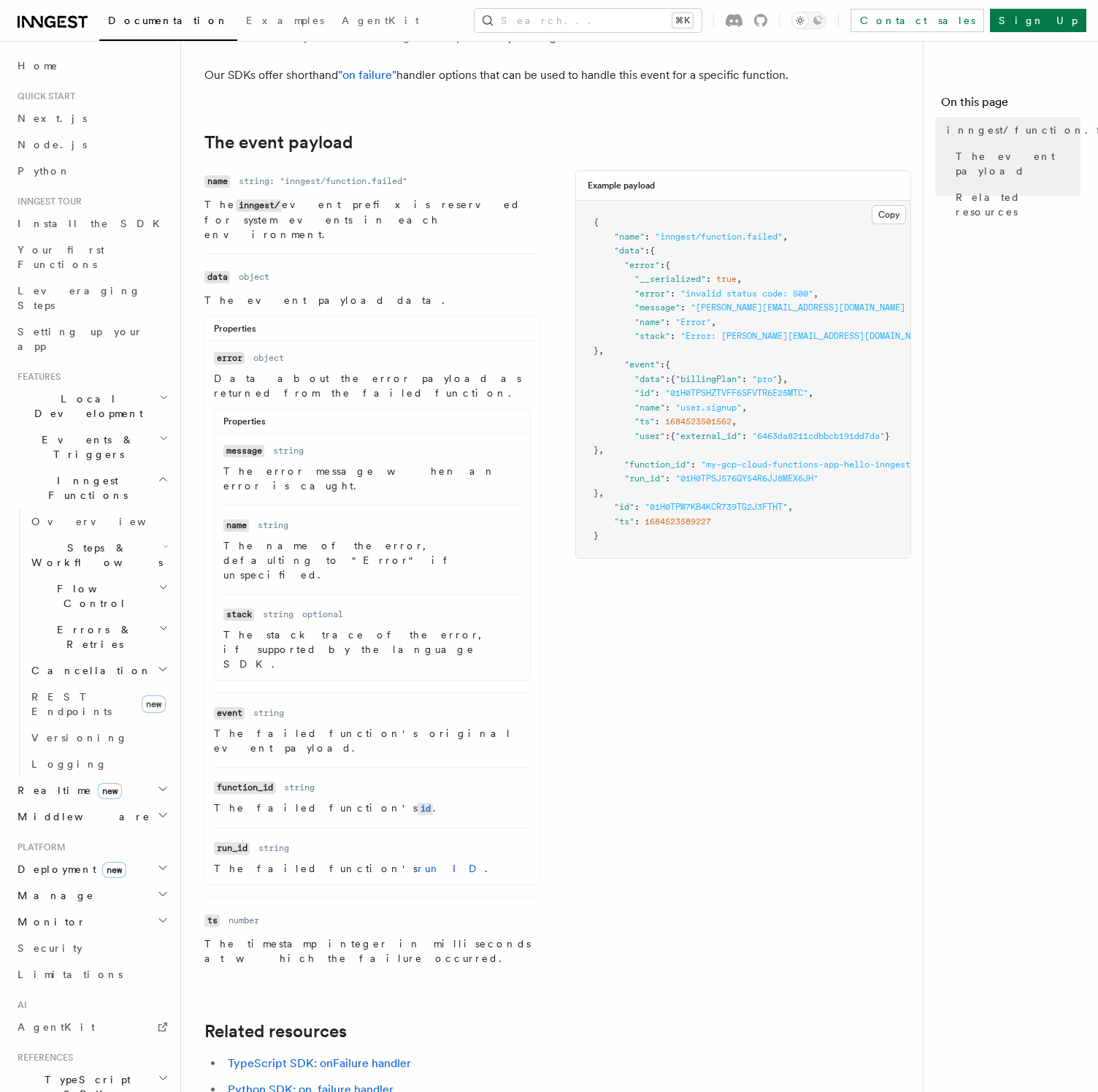
click at [676, 153] on h2 "The event payload" at bounding box center [496, 142] width 584 height 20
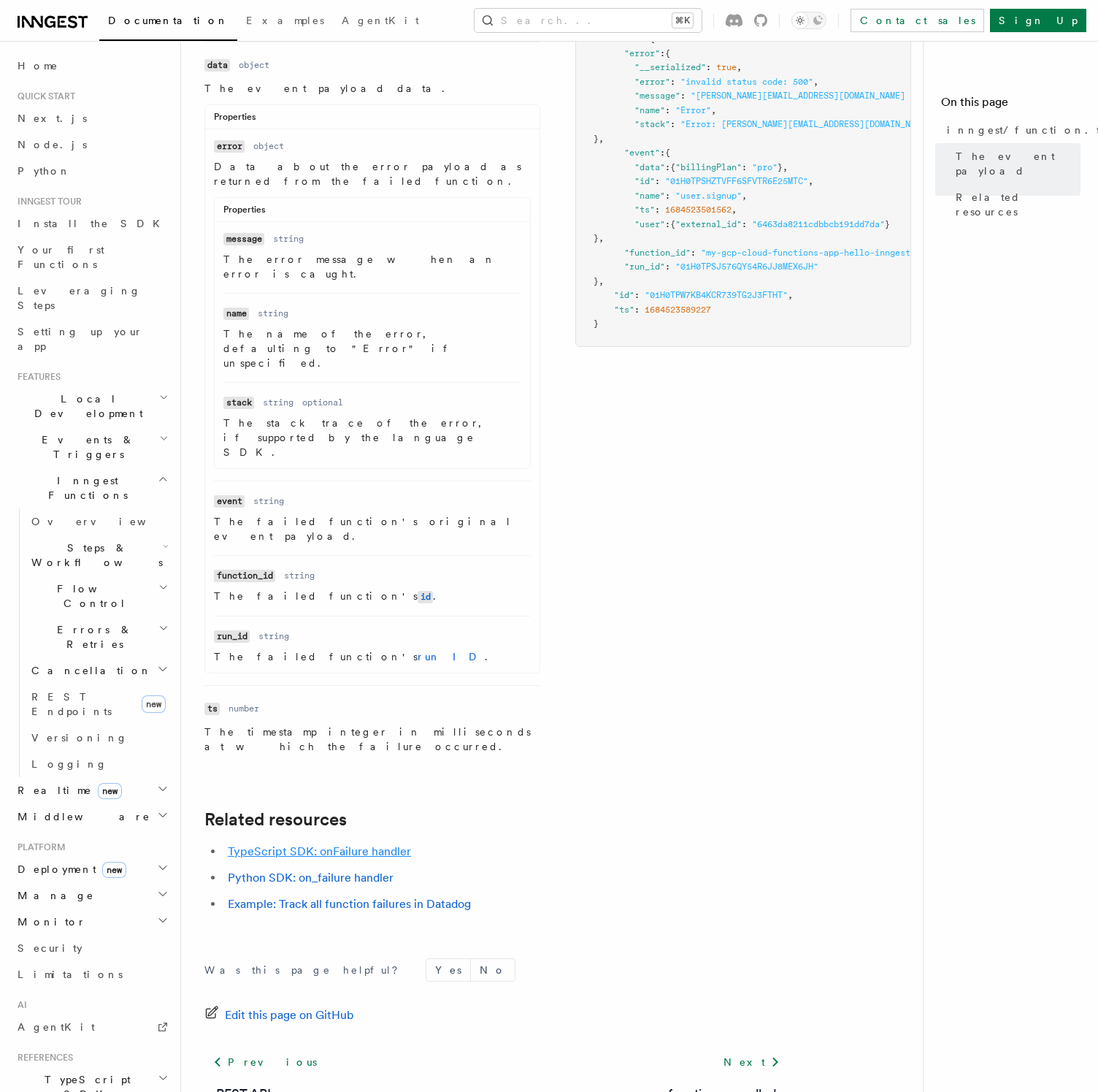
click at [323, 844] on link "TypeScript SDK: onFailure handler" at bounding box center [319, 851] width 183 height 14
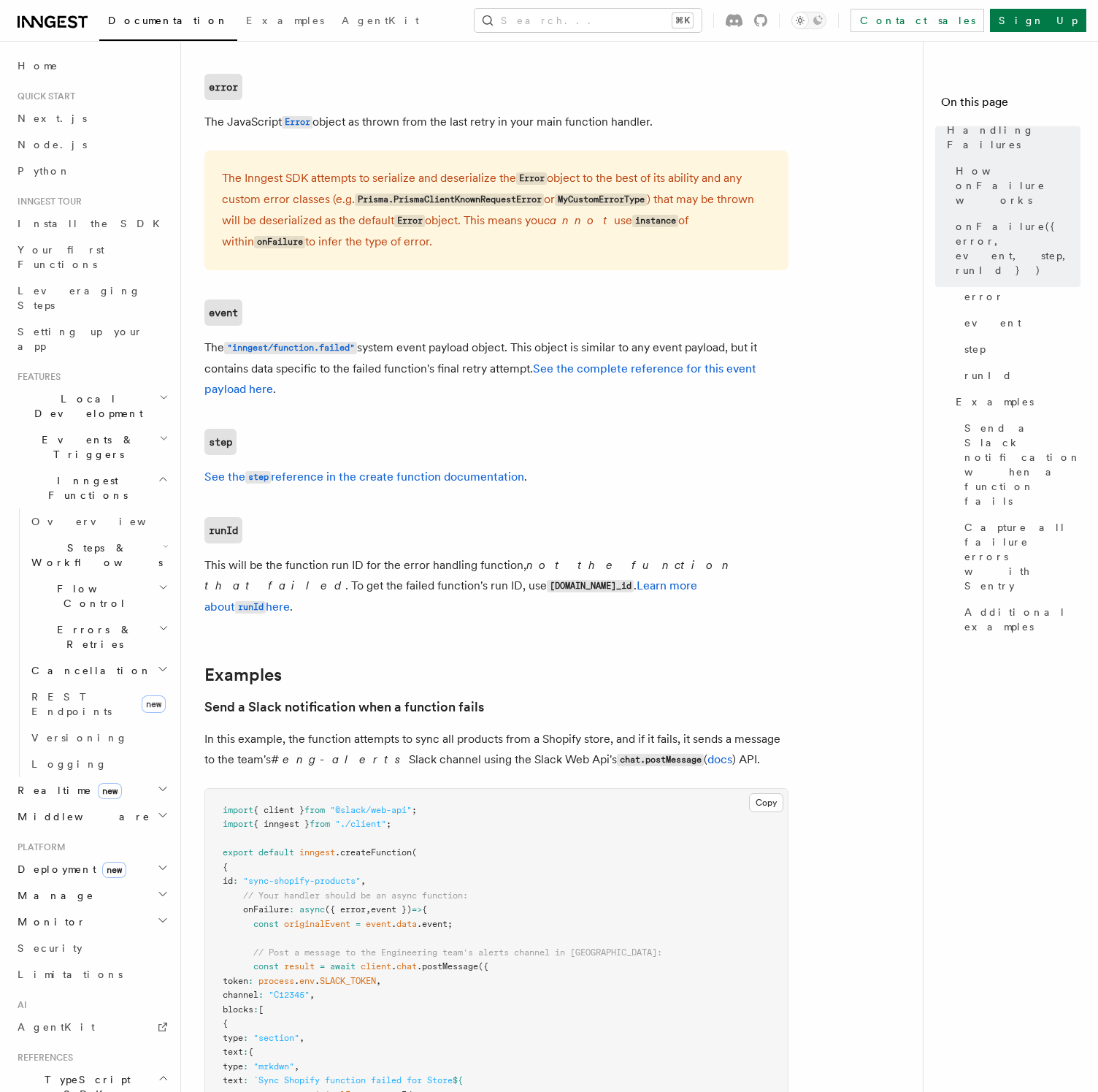
scroll to position [1040, 0]
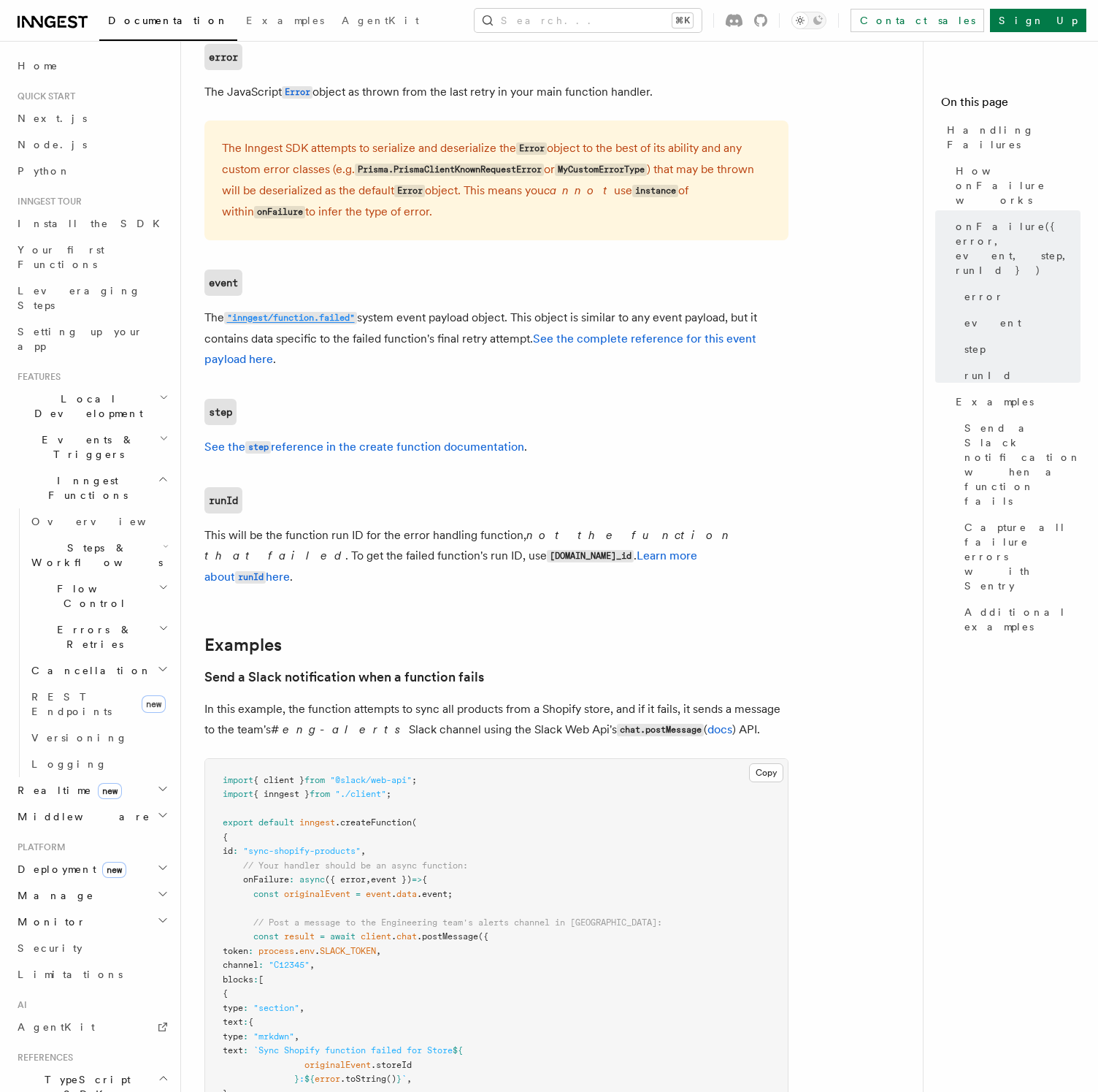
click at [339, 320] on code ""inngest/function.failed"" at bounding box center [290, 318] width 133 height 12
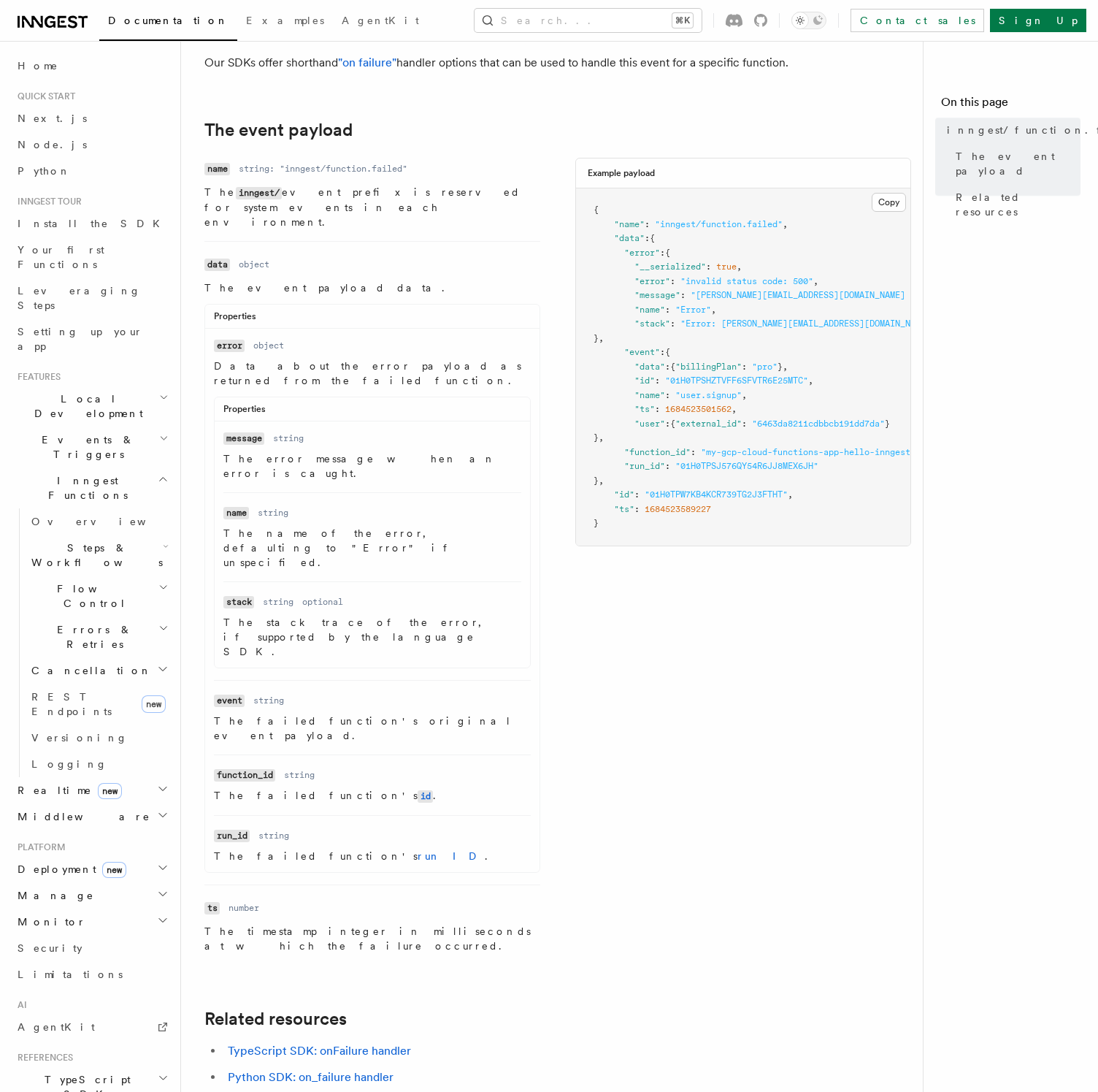
scroll to position [378, 0]
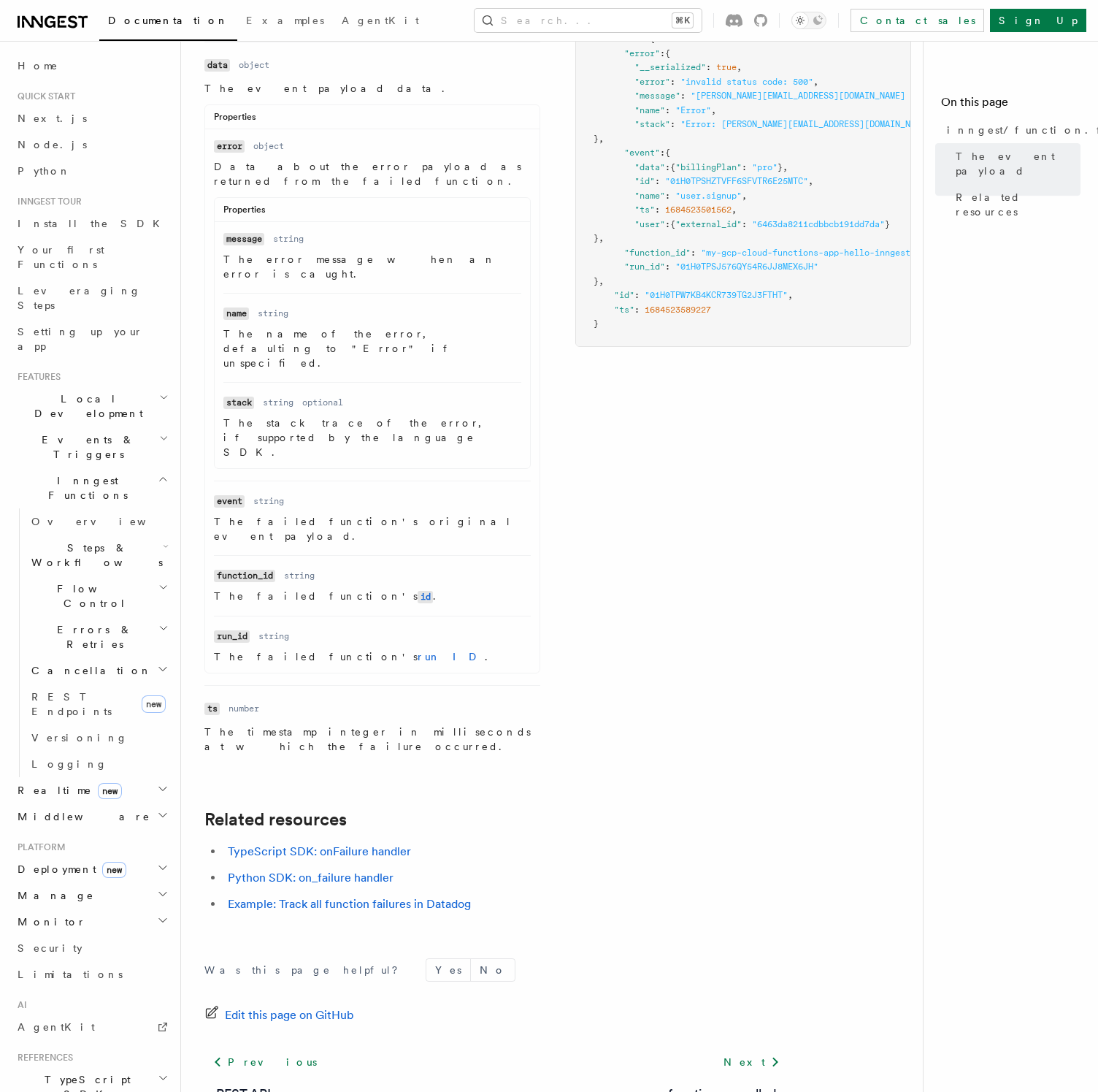
click at [570, 562] on div "Name name Type string: "inngest/function.failed" Description The inngest/ event…" at bounding box center [557, 360] width 707 height 804
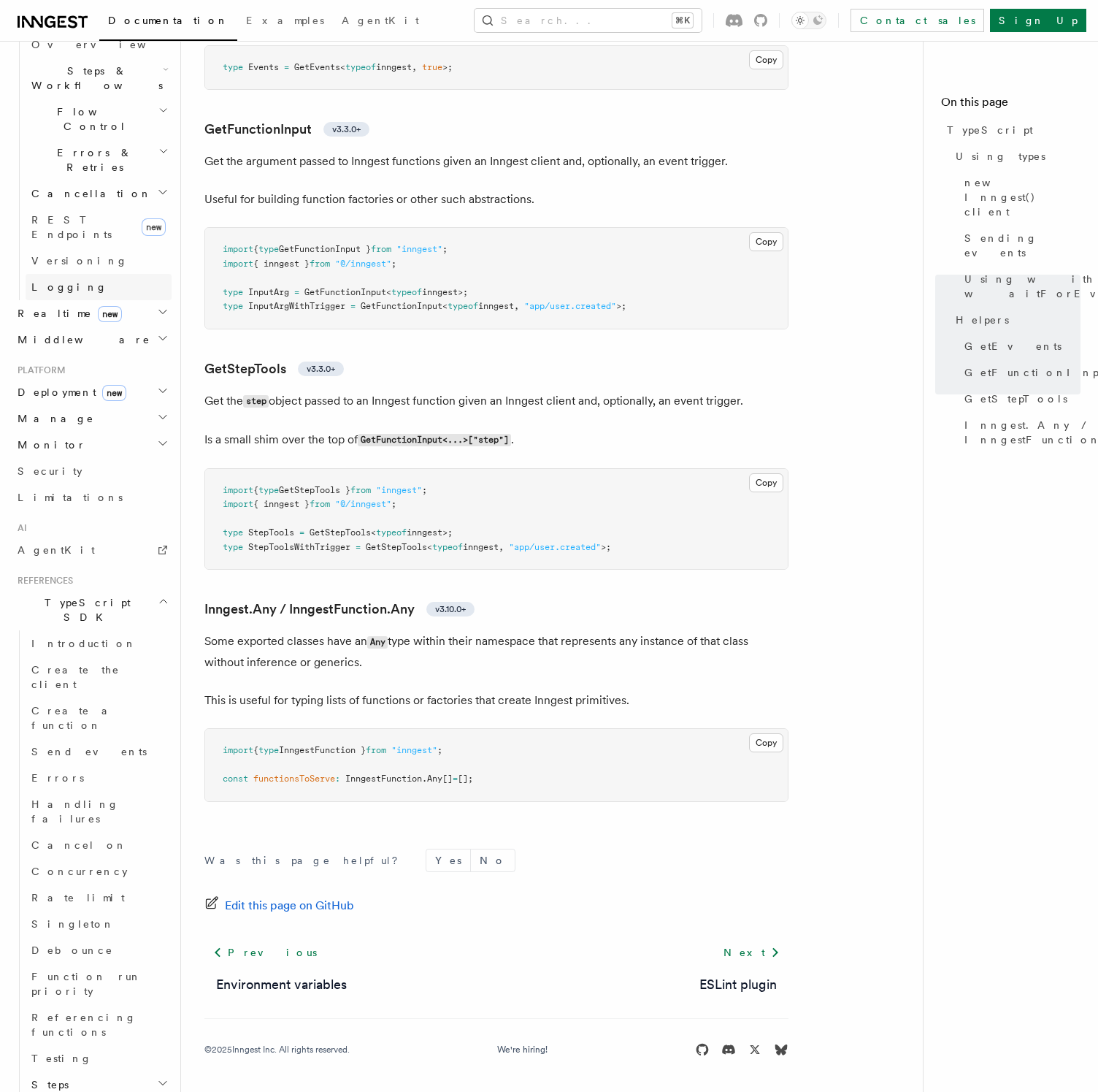
scroll to position [530, 0]
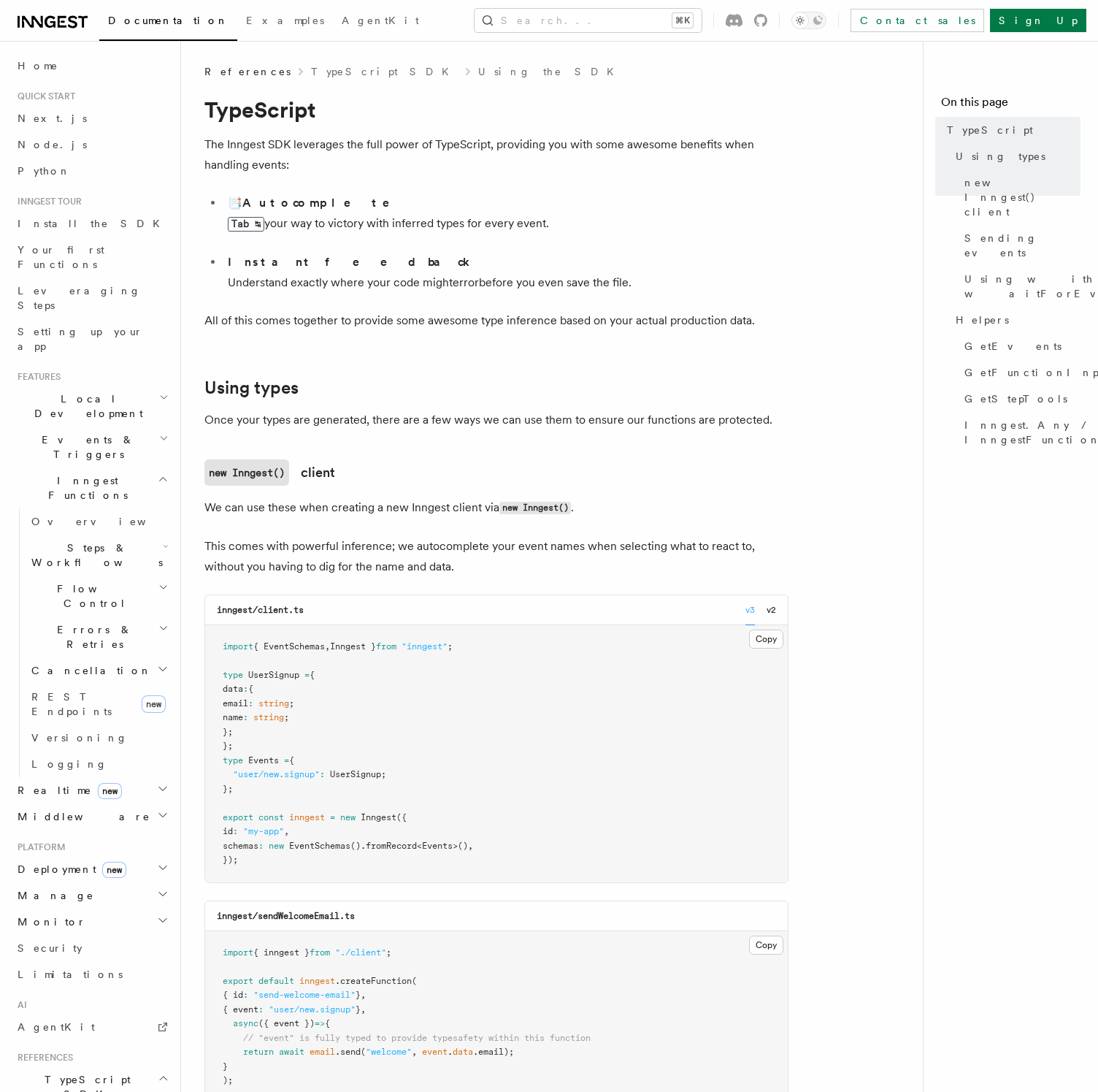
click at [705, 265] on li "Instant feedback Understand exactly where your code might error before you even…" at bounding box center [506, 272] width 565 height 41
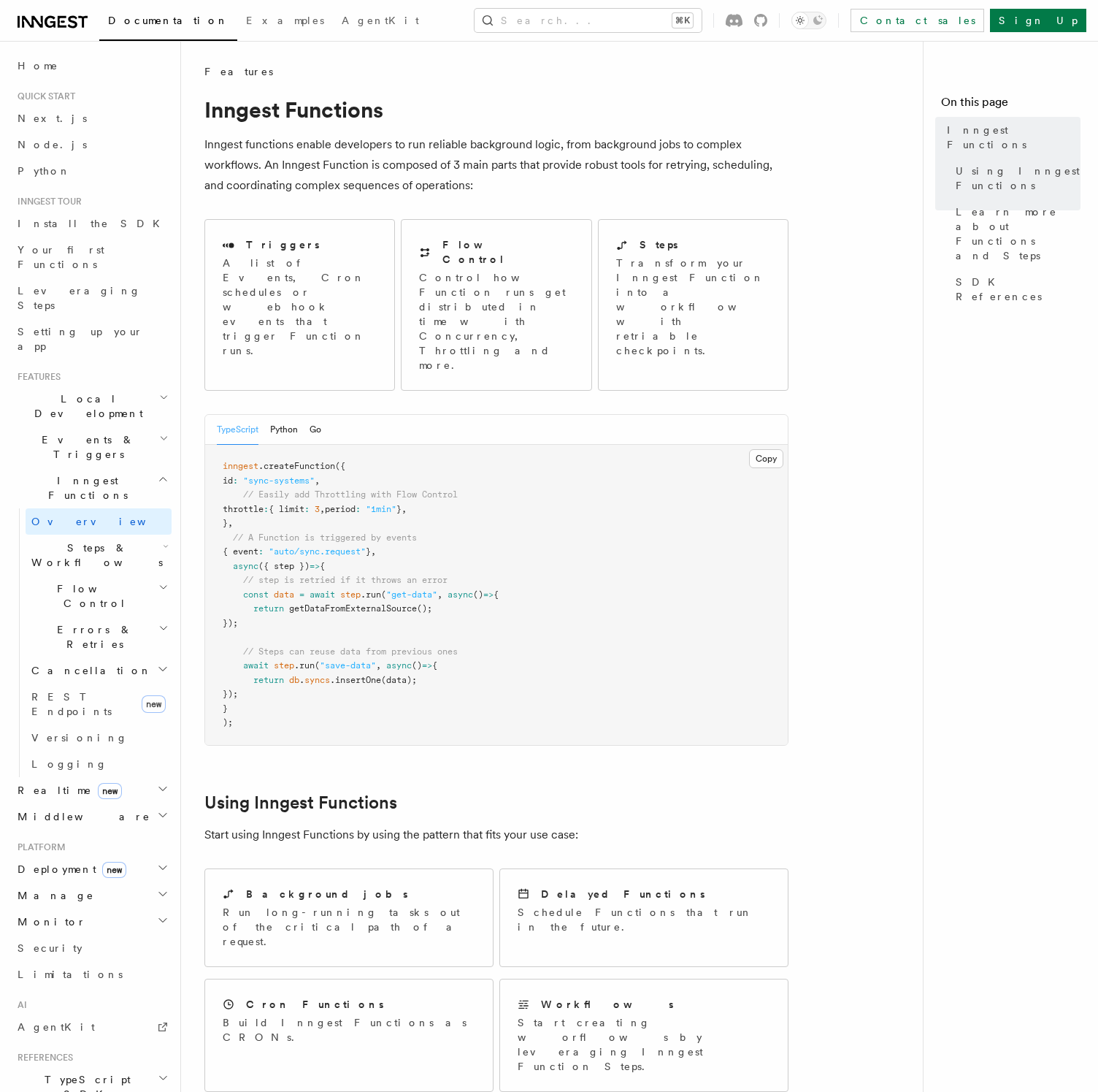
click at [117, 1066] on h2 "TypeScript SDK" at bounding box center [92, 1086] width 160 height 41
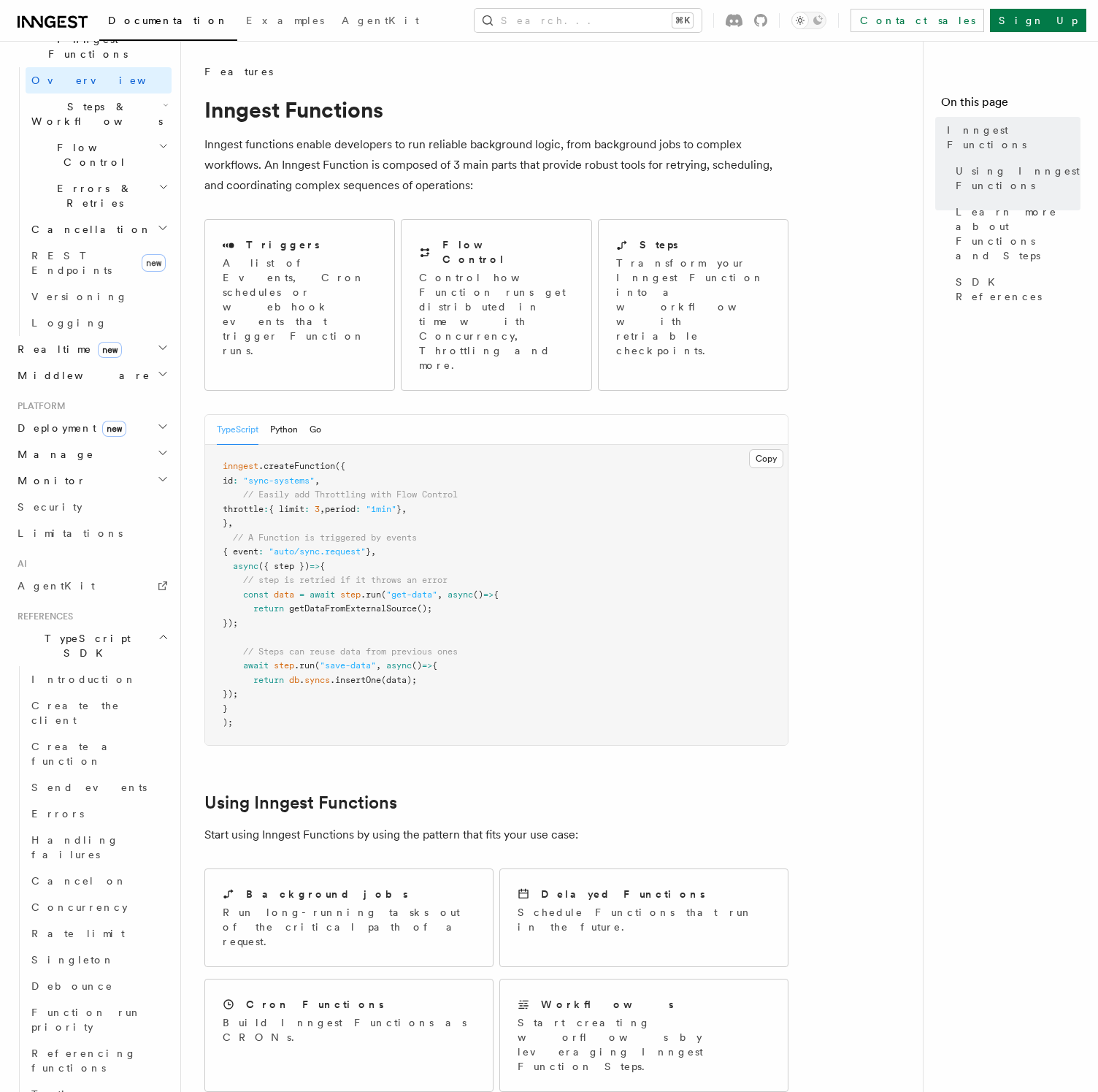
scroll to position [450, 0]
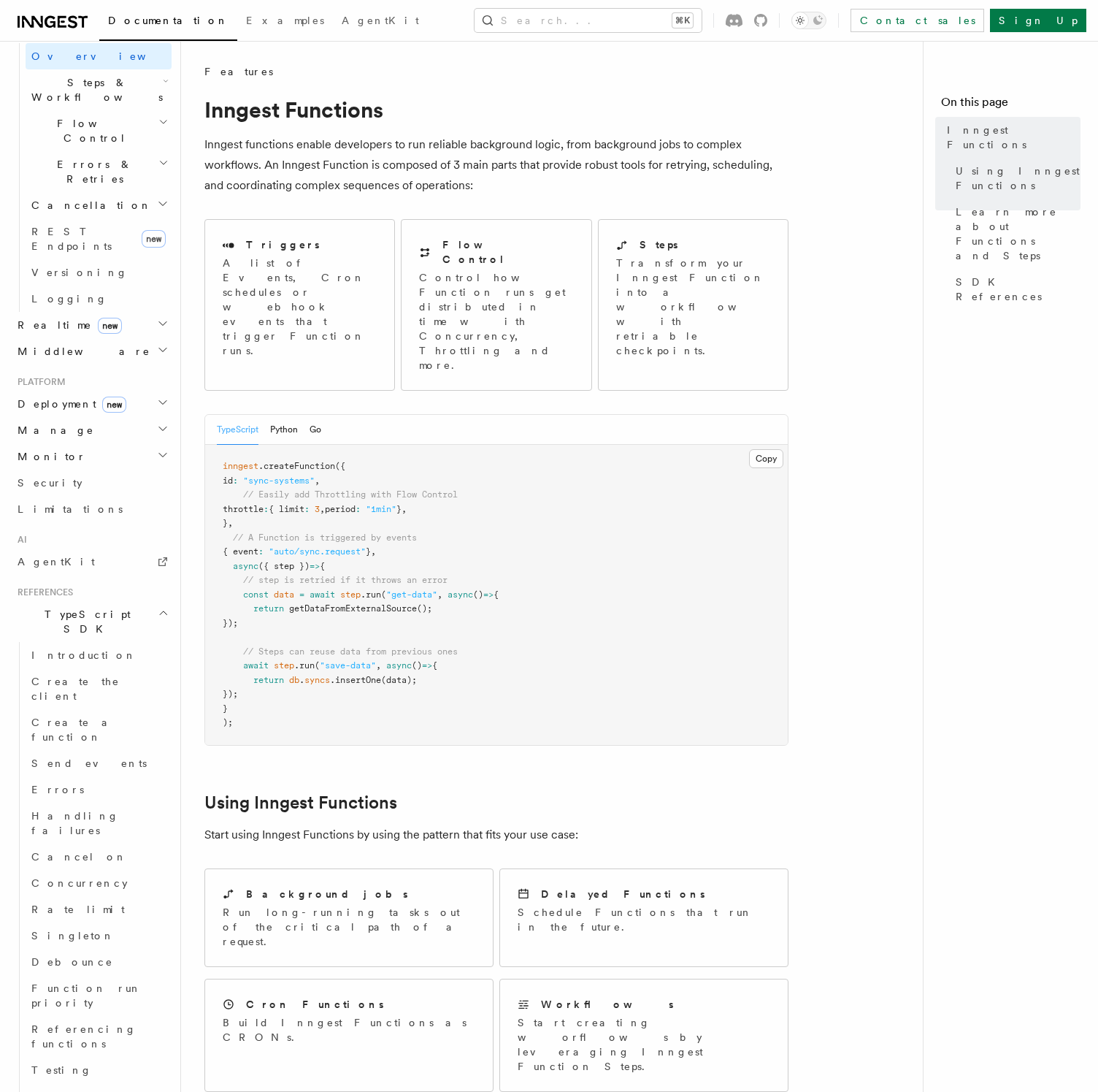
scroll to position [453, 0]
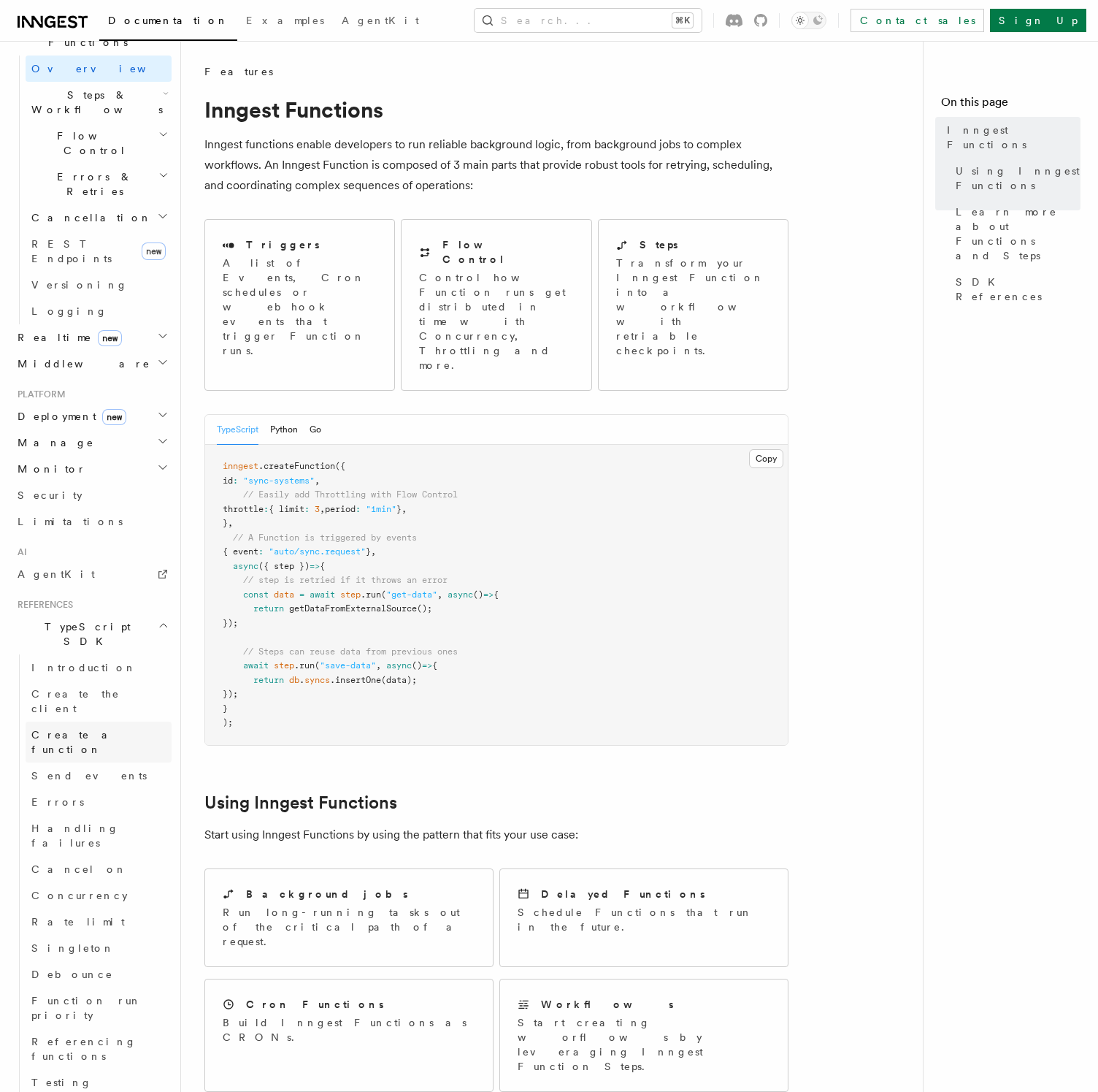
click at [109, 727] on span "Create a function" at bounding box center [101, 742] width 140 height 29
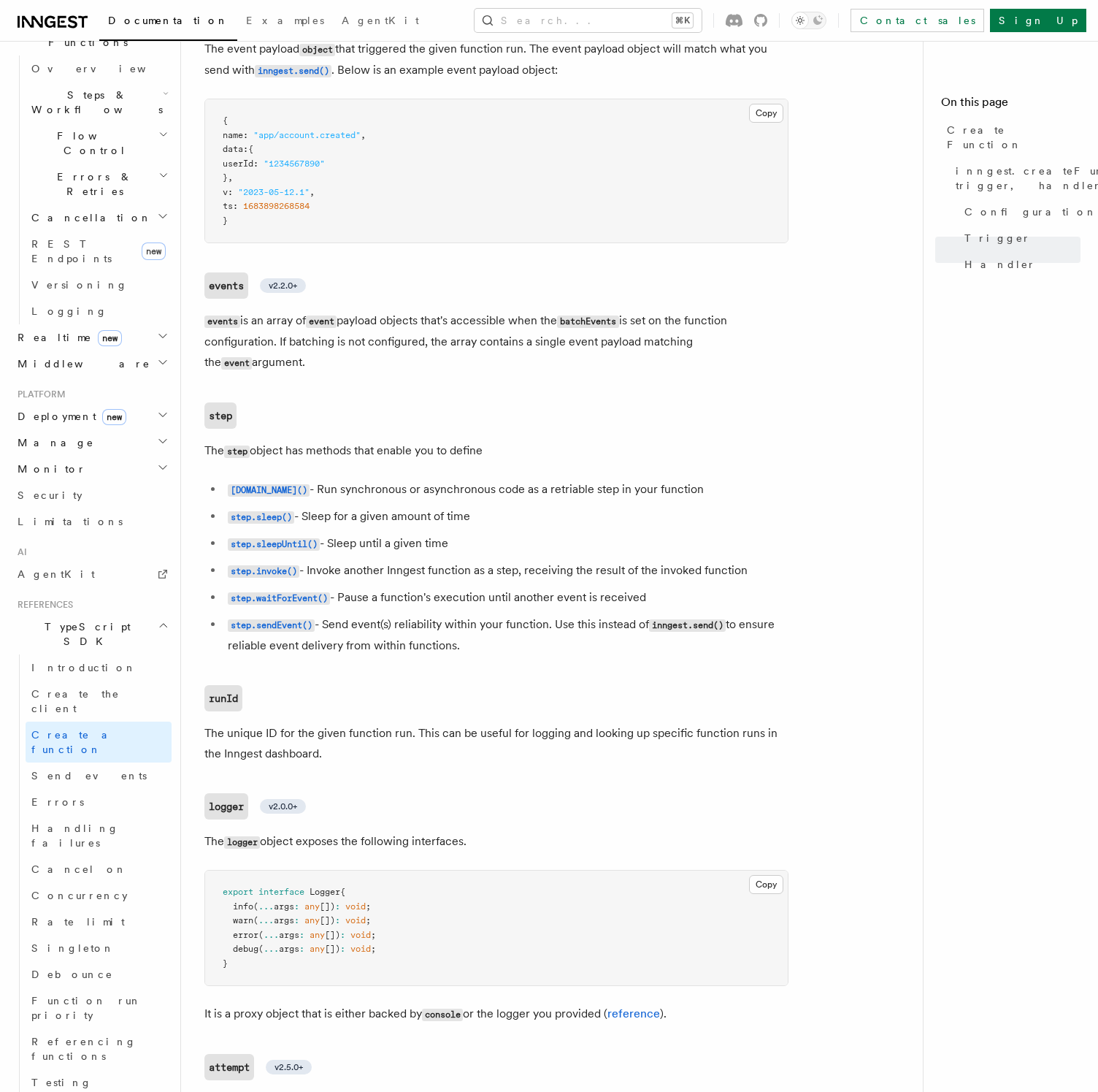
scroll to position [2943, 0]
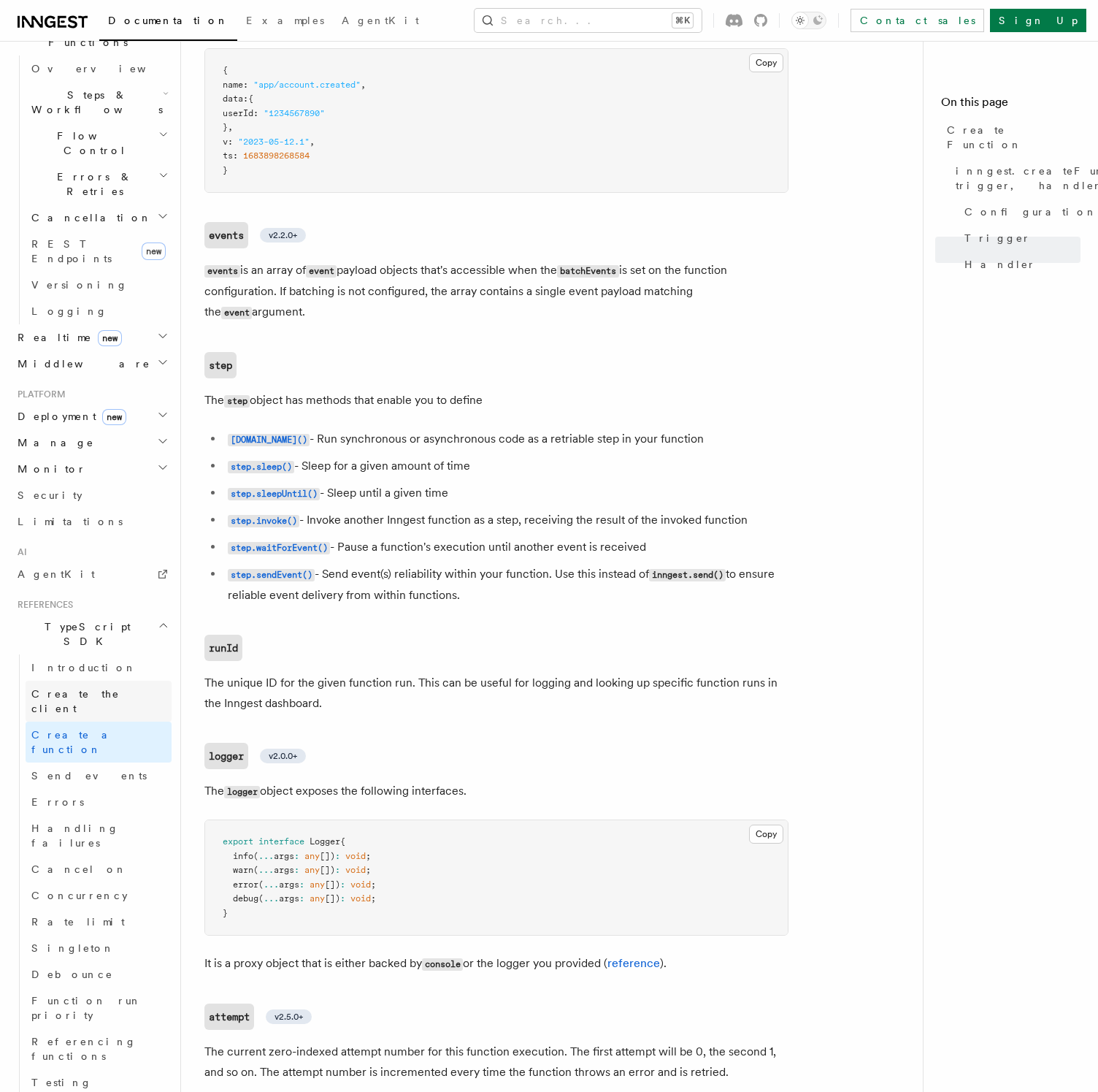
click at [88, 681] on link "Create the client" at bounding box center [99, 701] width 146 height 41
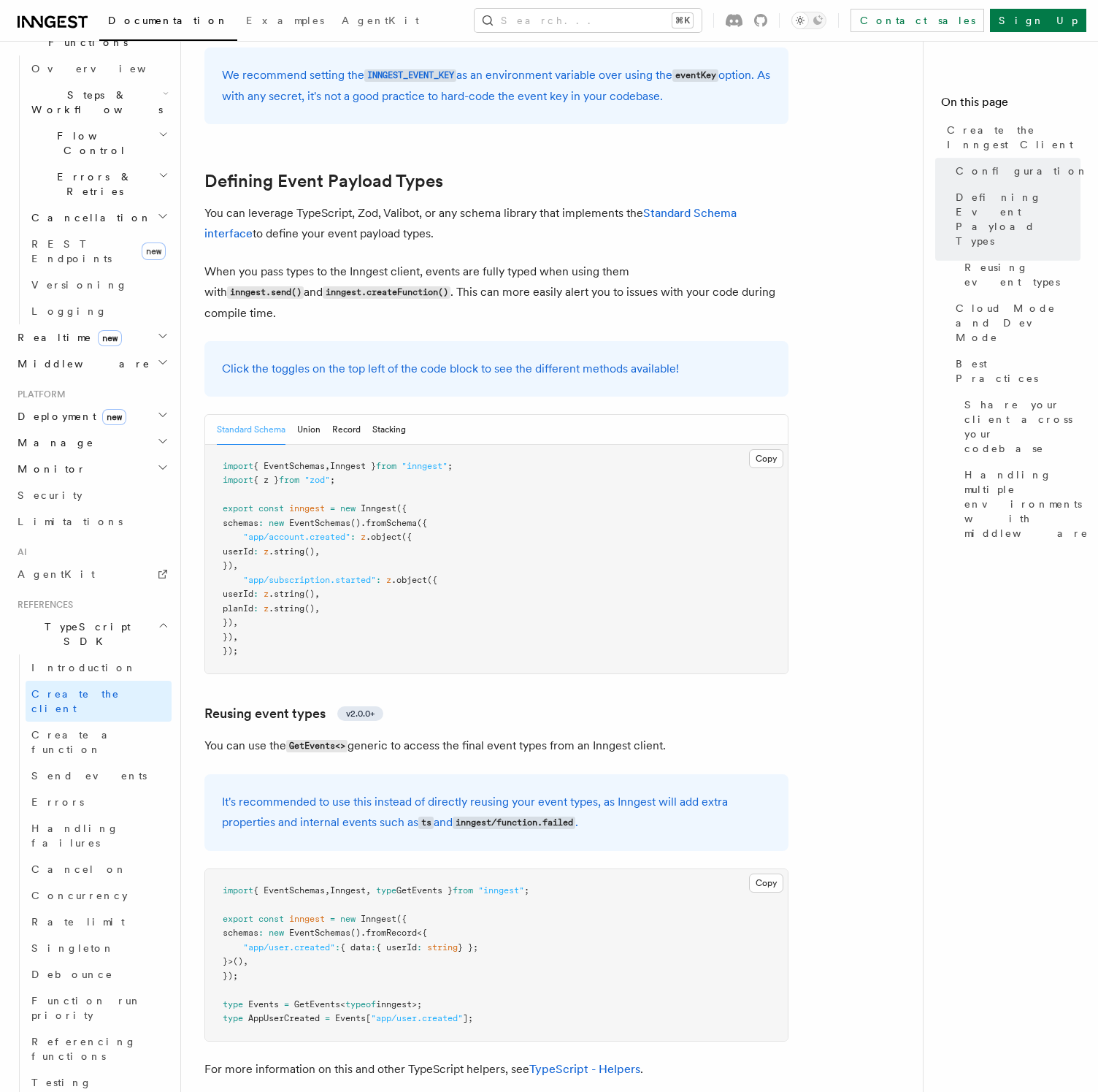
scroll to position [1197, 0]
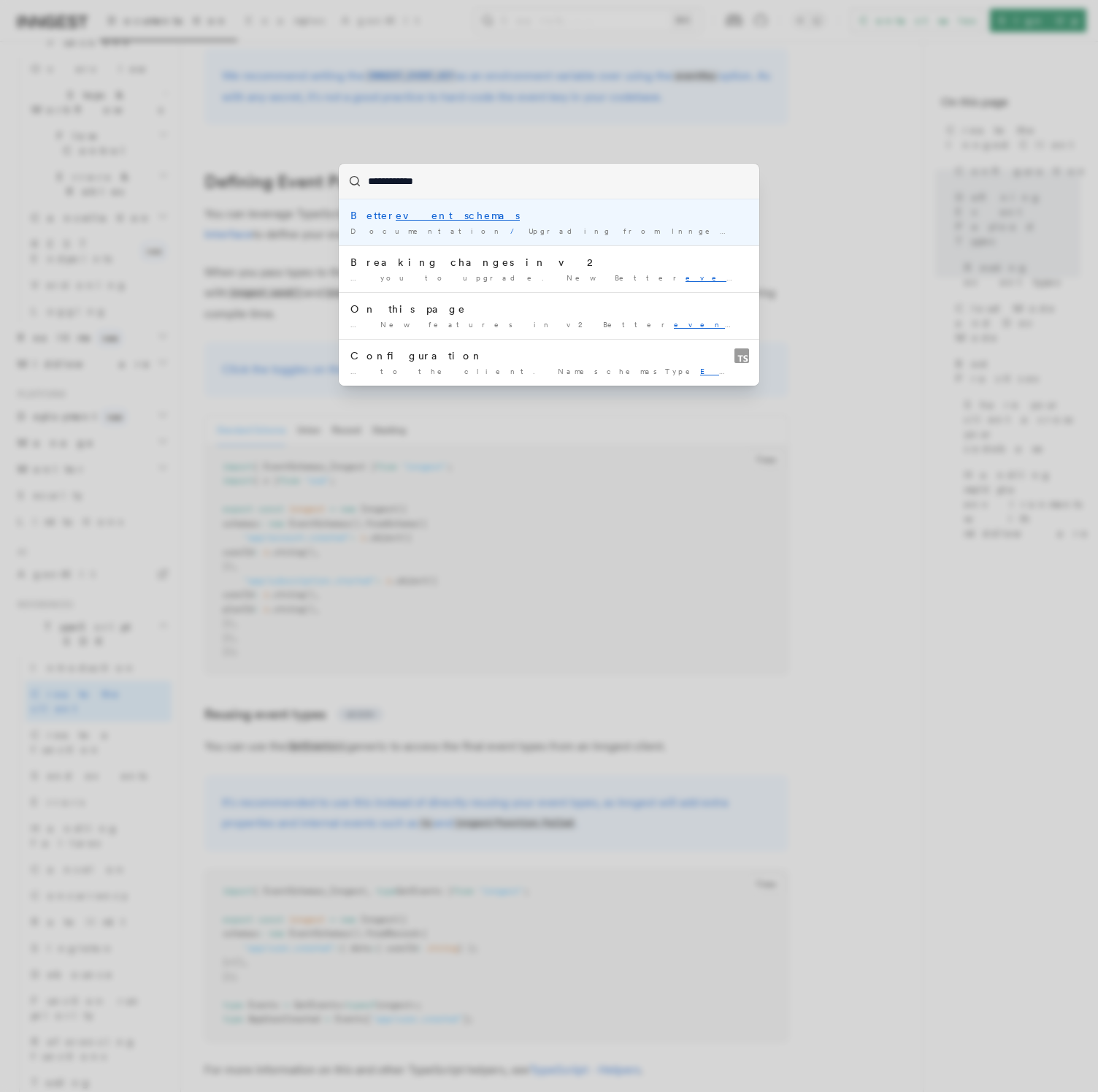
click at [594, 232] on div "Documentation / Upgrading from Inngest SDK v1 to v2 /" at bounding box center [549, 231] width 397 height 11
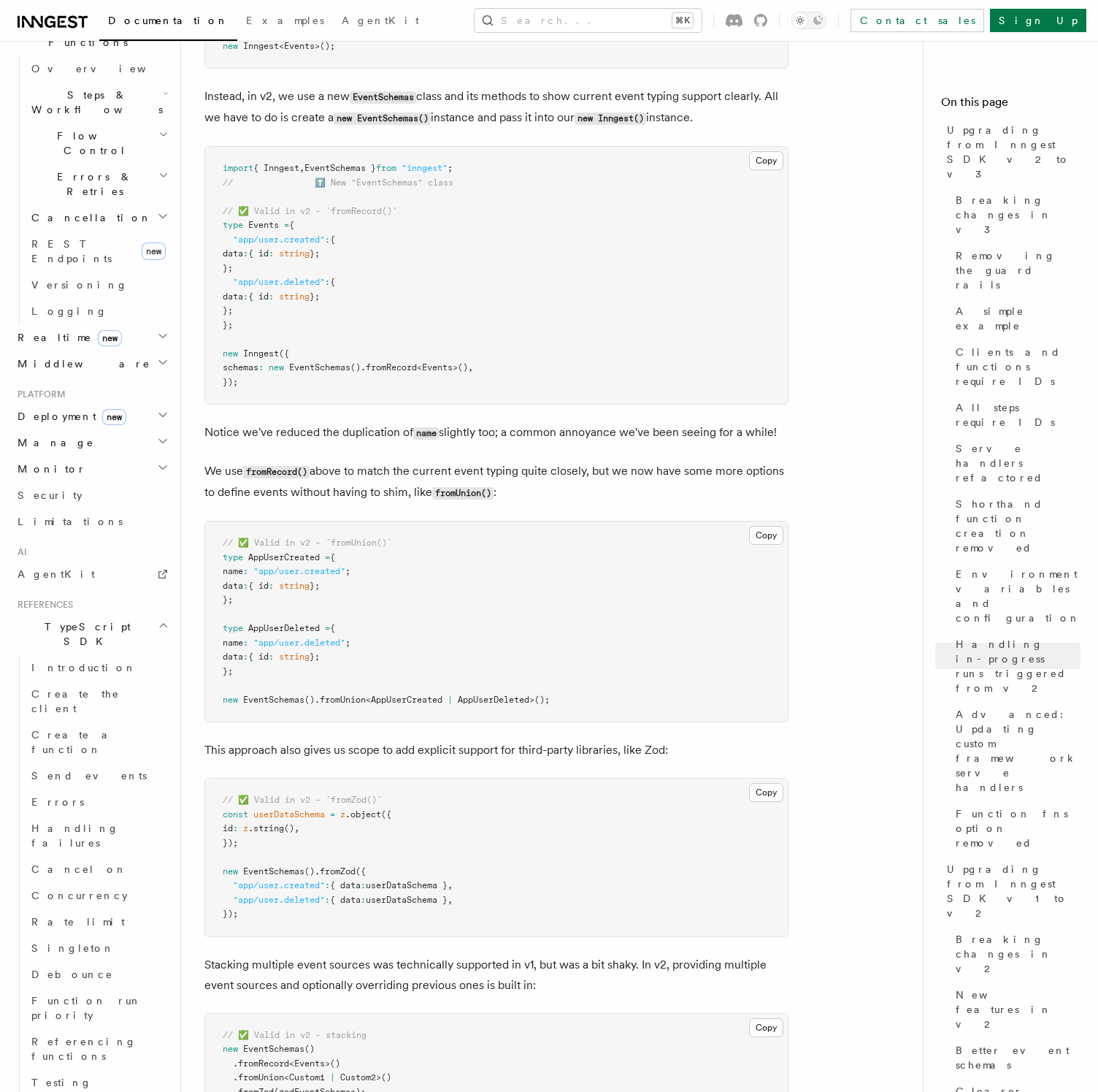
scroll to position [8832, 0]
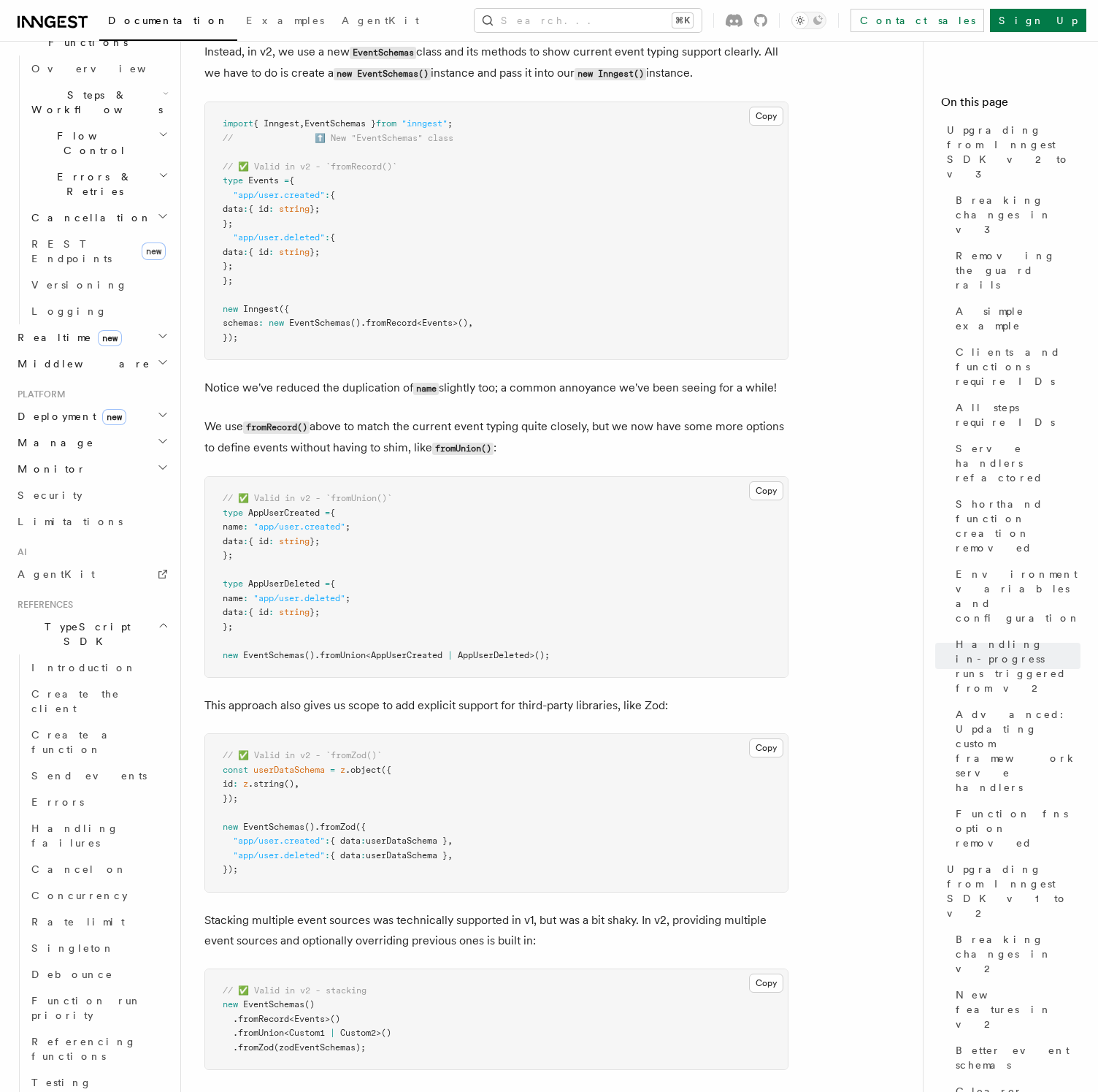
scroll to position [1197, 0]
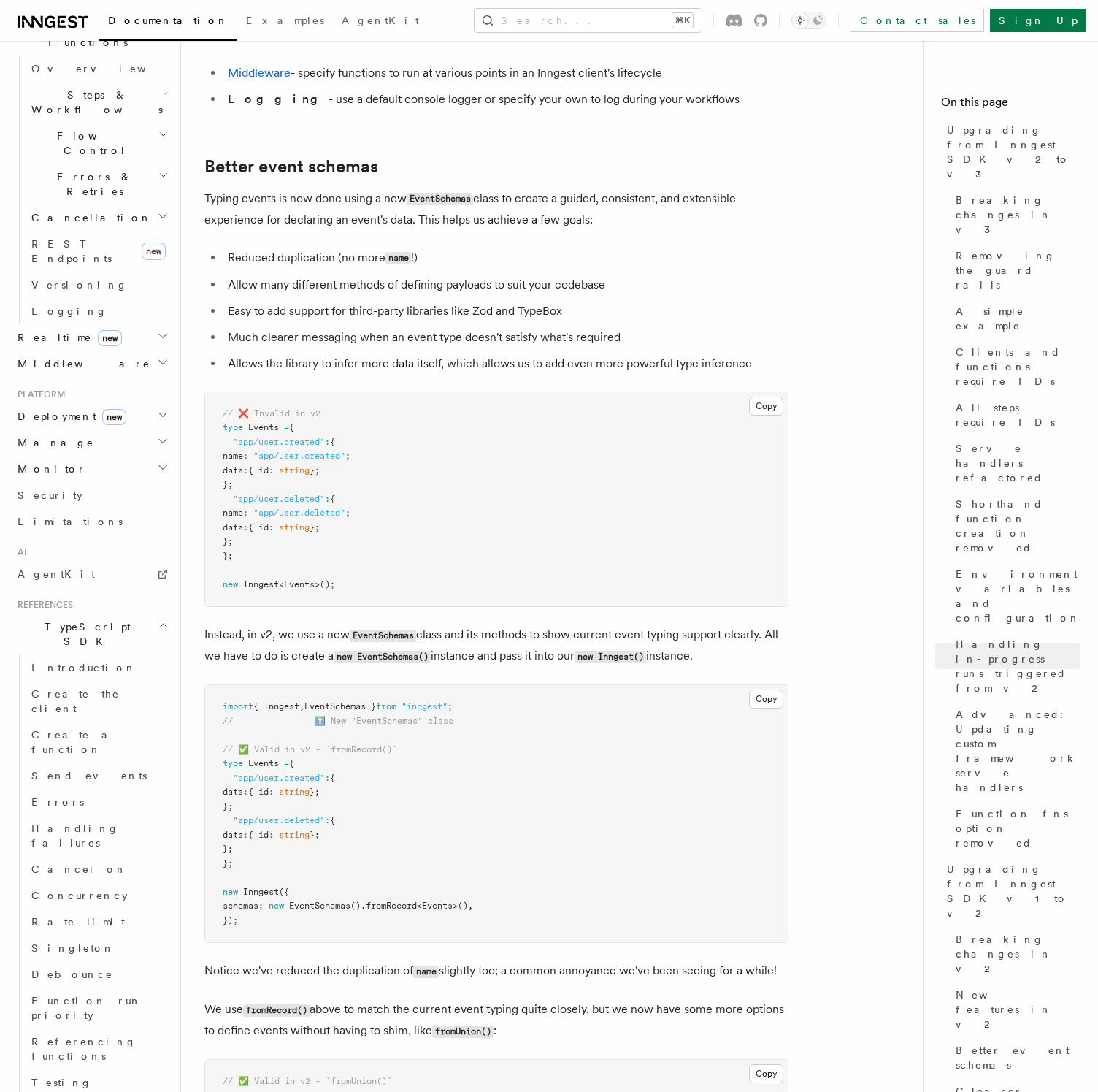
scroll to position [8248, 0]
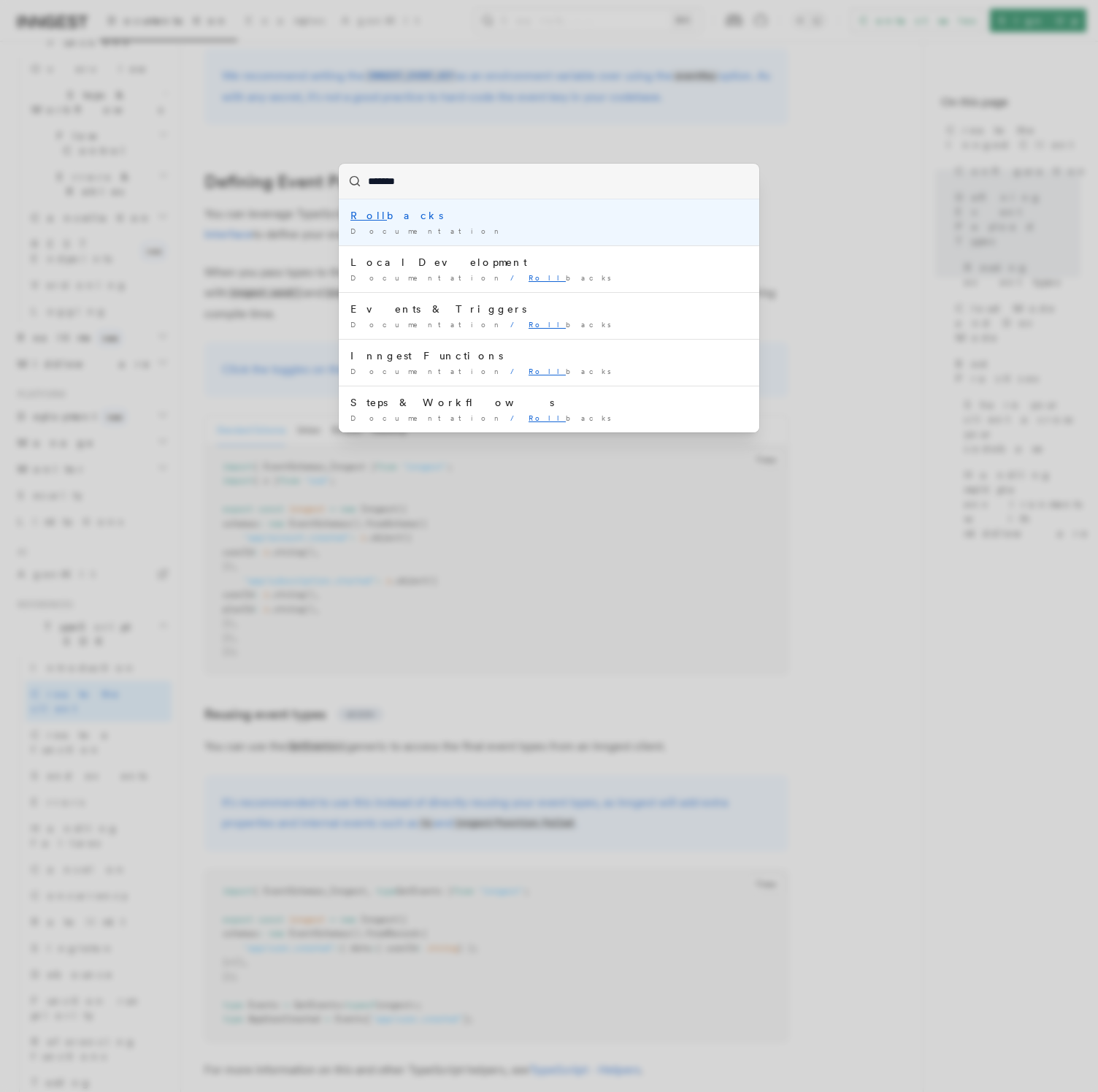
type input "********"
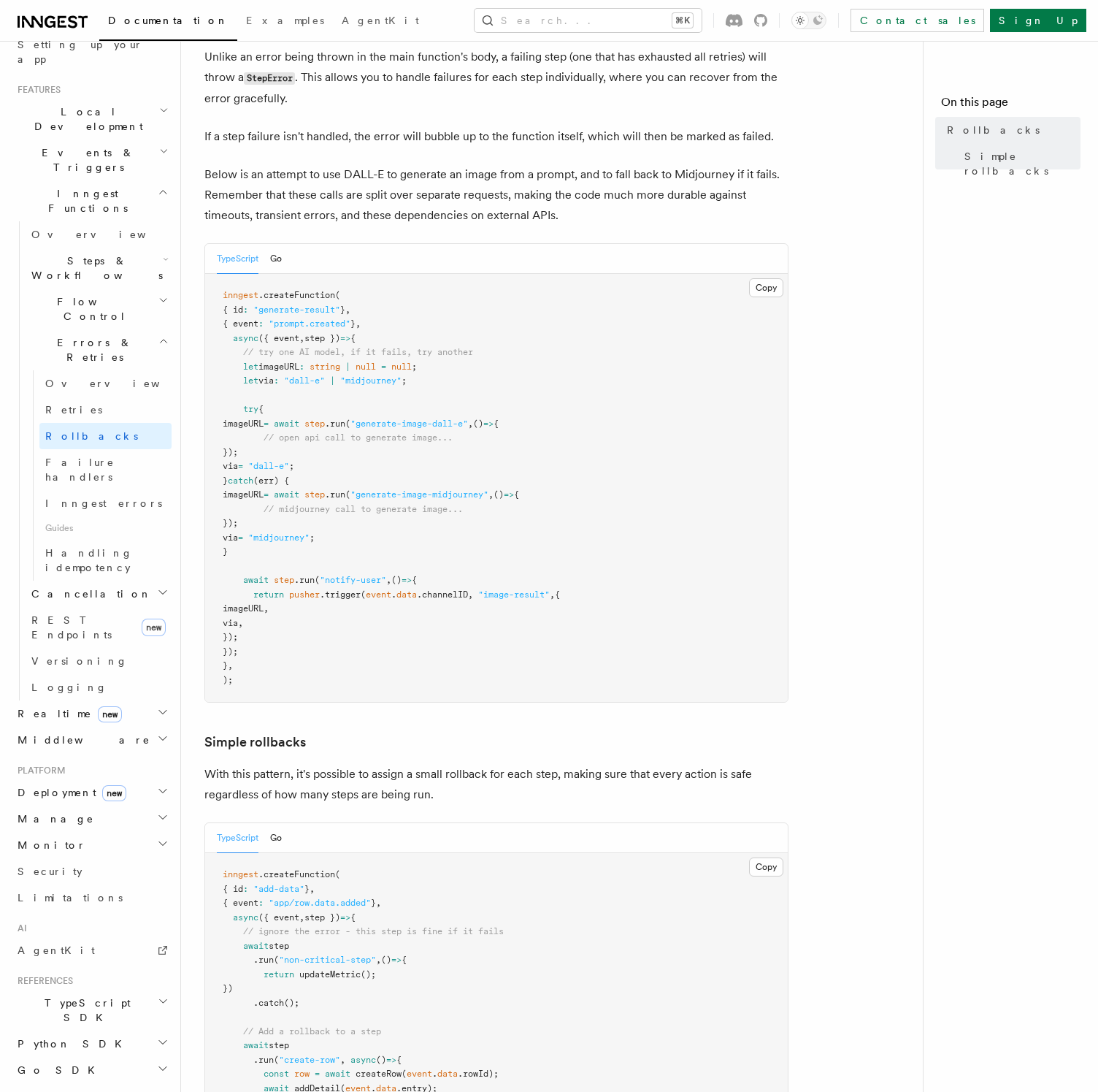
scroll to position [93, 0]
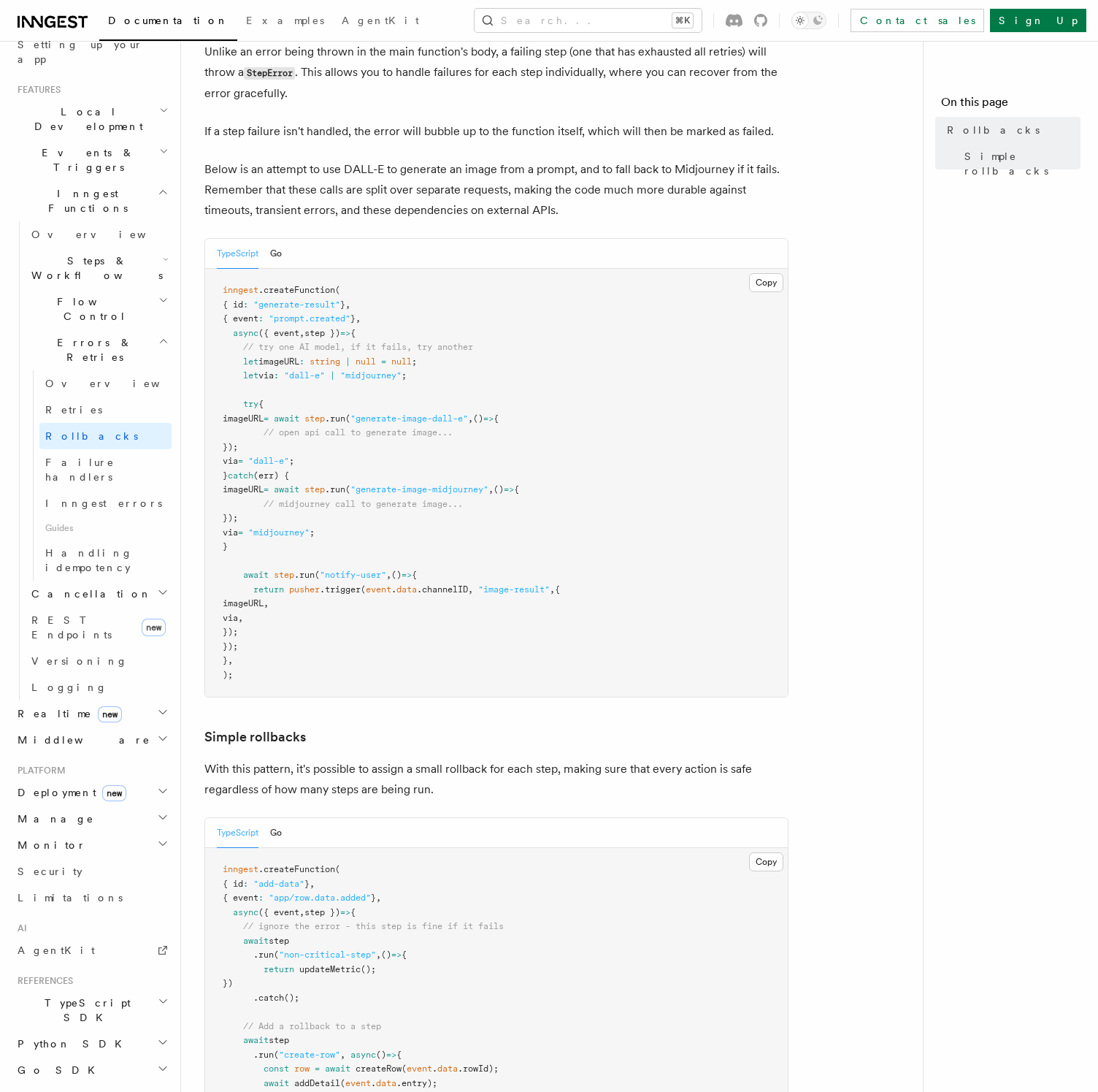
click at [883, 649] on article "Features Inngest Functions Errors & Retries Rollbacks Unlike an error being thr…" at bounding box center [557, 741] width 707 height 1539
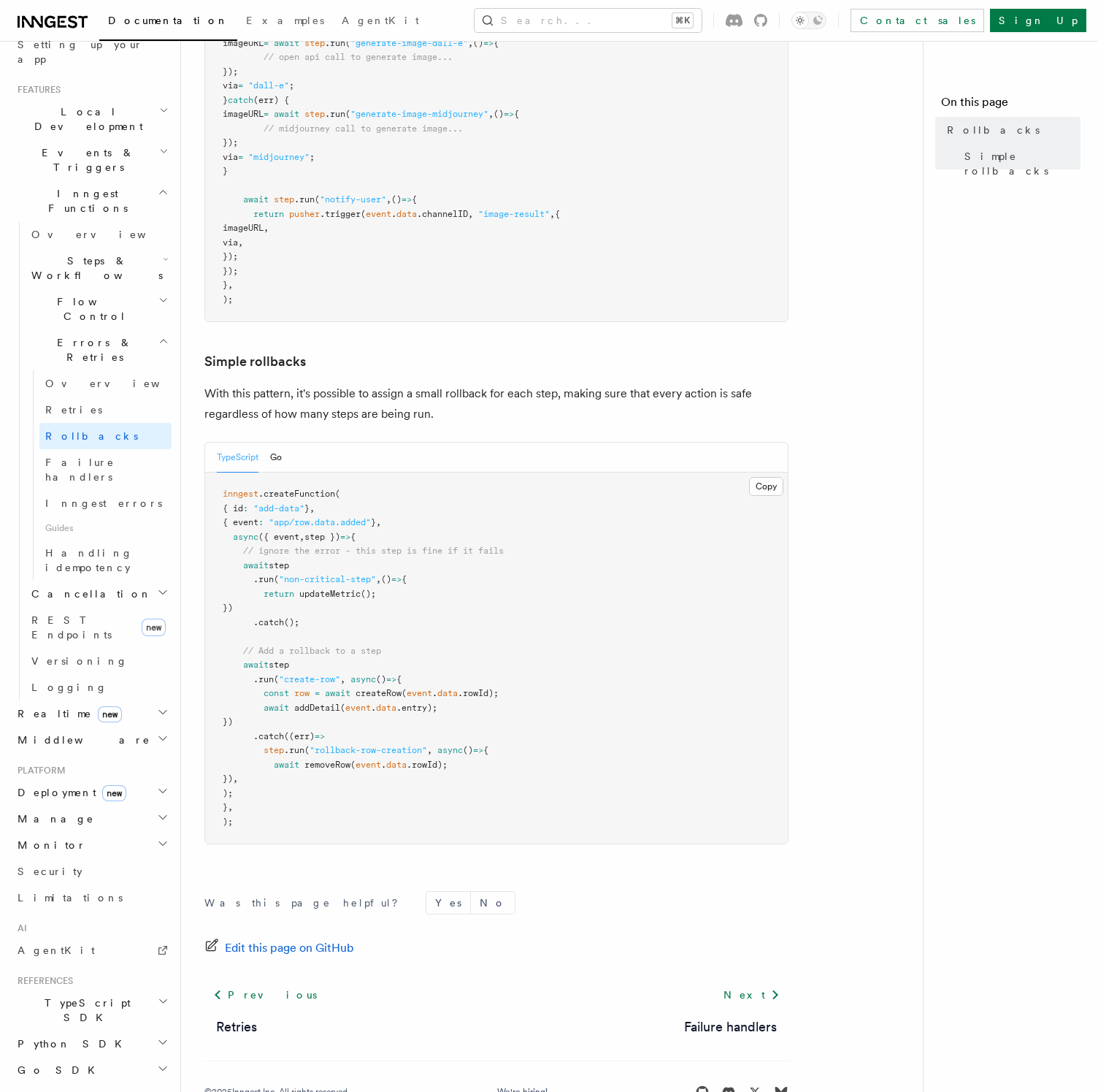
scroll to position [510, 0]
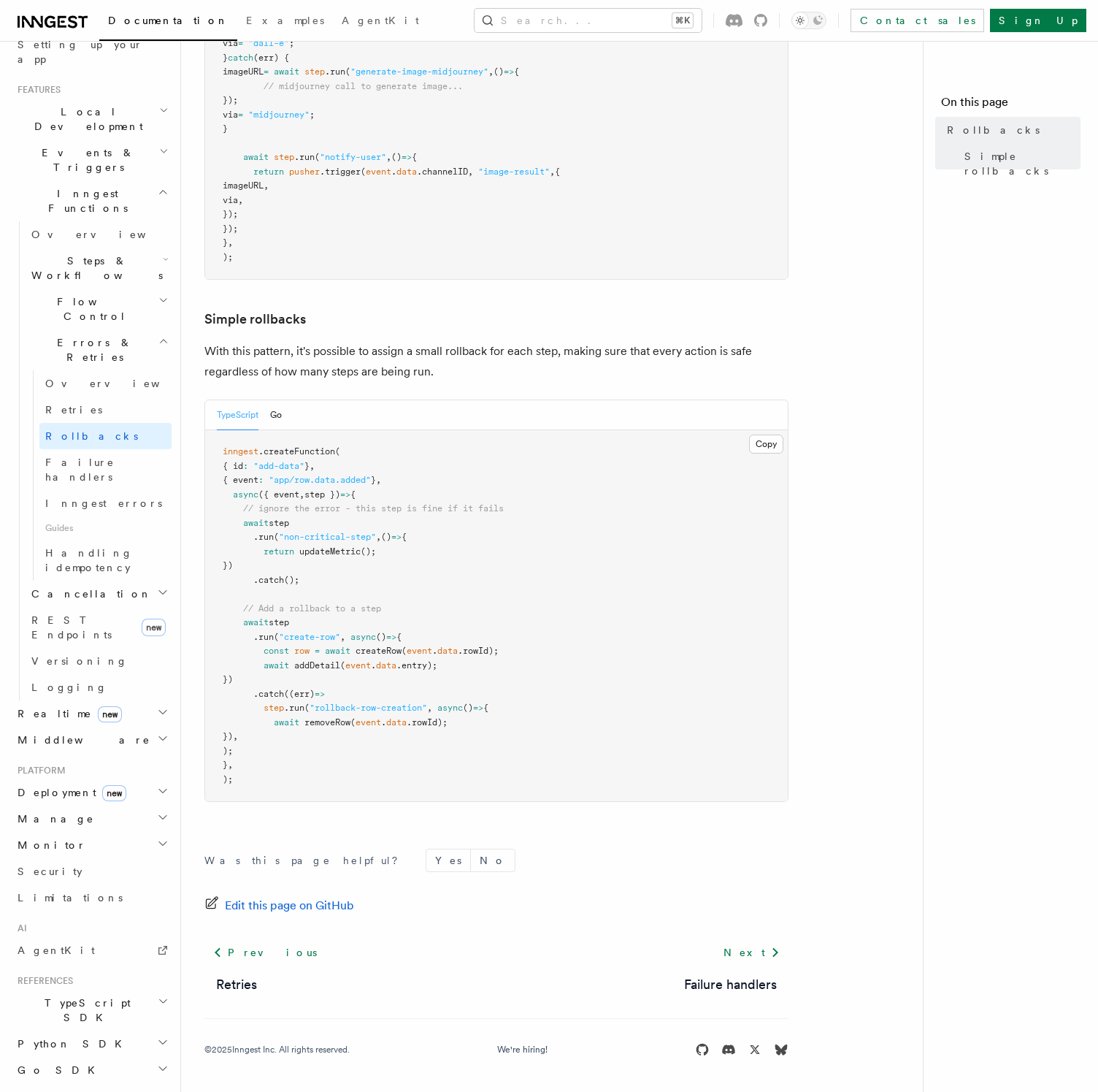
click at [883, 649] on article "Features Inngest Functions Errors & Retries Rollbacks Unlike an error being thr…" at bounding box center [557, 323] width 707 height 1539
